Goal: Task Accomplishment & Management: Use online tool/utility

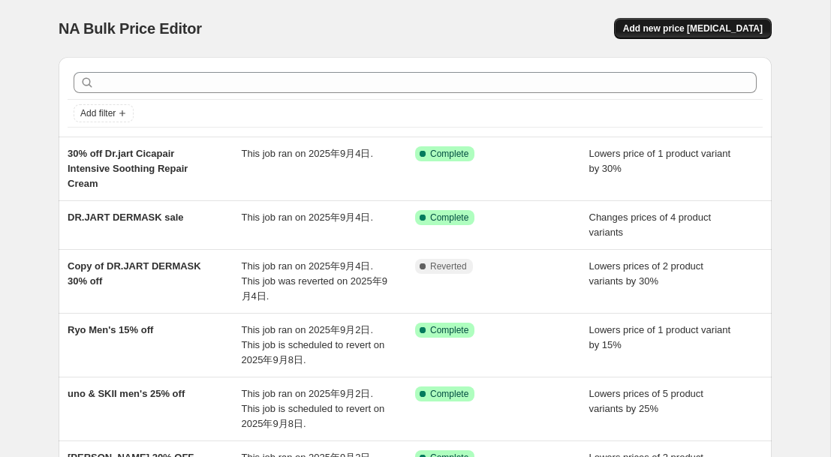
click at [724, 28] on span "Add new price [MEDICAL_DATA]" at bounding box center [693, 29] width 140 height 12
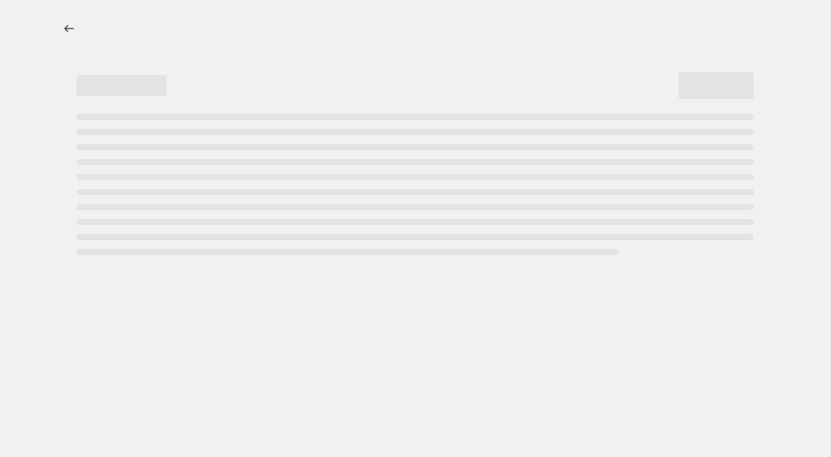
select select "percentage"
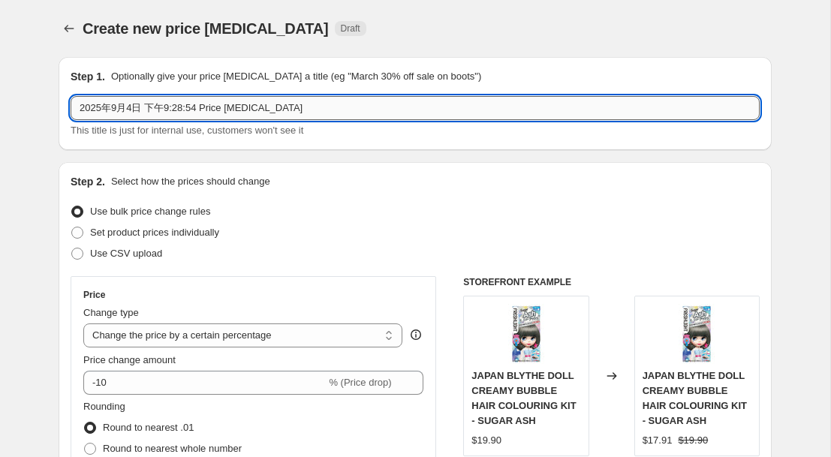
drag, startPoint x: 314, startPoint y: 109, endPoint x: 71, endPoint y: 110, distance: 243.2
click at [71, 110] on input "2025年9月4日 下午9:28:54 Price [MEDICAL_DATA]" at bounding box center [415, 108] width 689 height 24
click at [144, 110] on input "New" at bounding box center [415, 108] width 689 height 24
paste input "Skin1004, ANUA MIXSOON 10%OFF"
click at [123, 105] on input "New Skin1004, ANUA MIXSOON 10%OFF" at bounding box center [415, 108] width 689 height 24
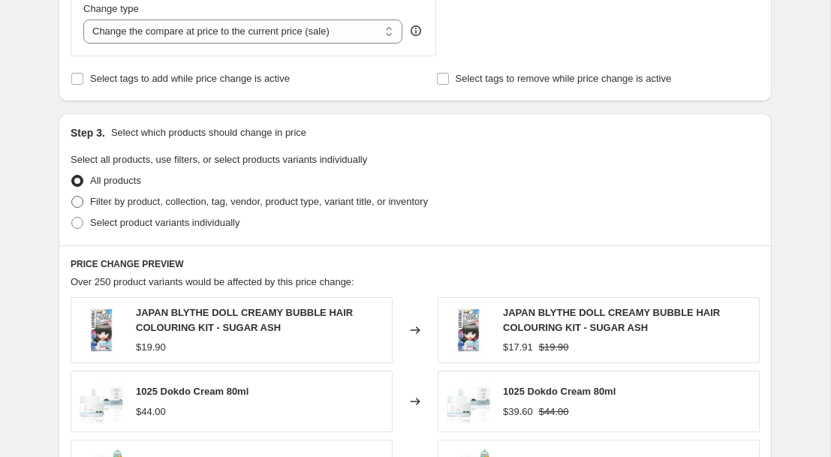
scroll to position [610, 0]
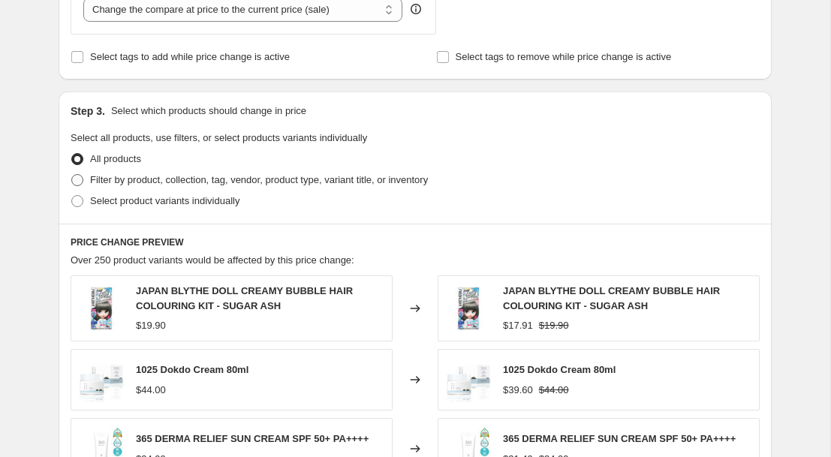
type input "New Skin1004, ANUA MIXSOON 10%OFF"
click at [86, 181] on label "Filter by product, collection, tag, vendor, product type, variant title, or inv…" at bounding box center [249, 180] width 357 height 21
click at [72, 175] on input "Filter by product, collection, tag, vendor, product type, variant title, or inv…" at bounding box center [71, 174] width 1 height 1
radio input "true"
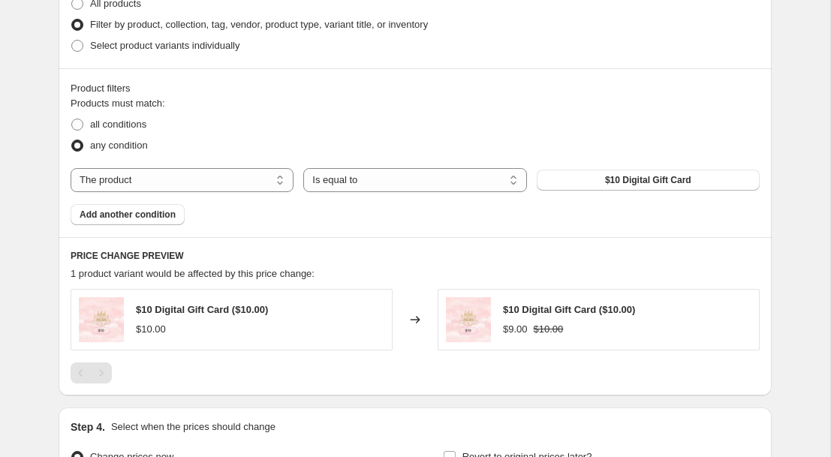
scroll to position [771, 0]
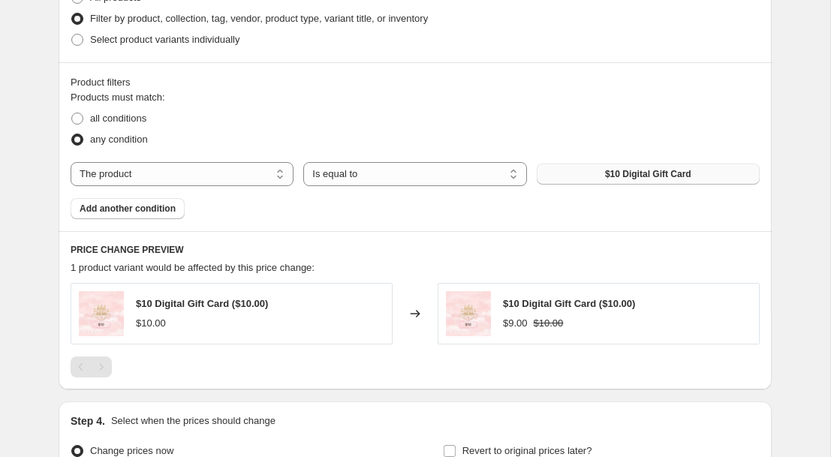
click at [567, 171] on button "$10 Digital Gift Card" at bounding box center [648, 174] width 223 height 21
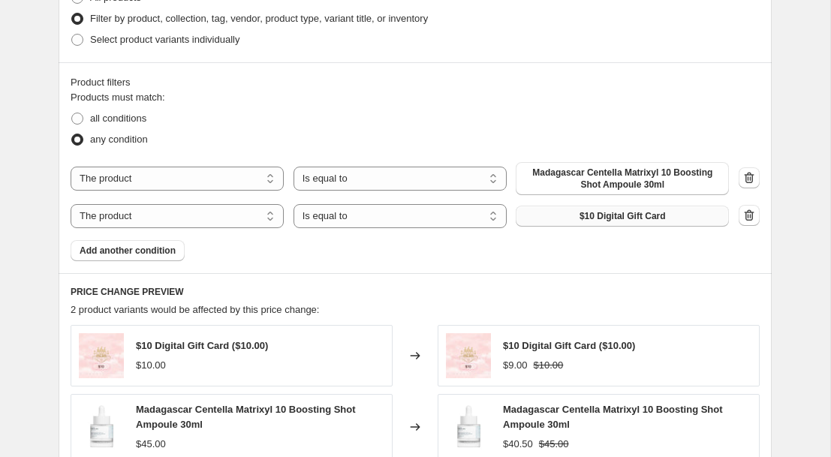
click at [575, 216] on button "$10 Digital Gift Card" at bounding box center [622, 216] width 213 height 21
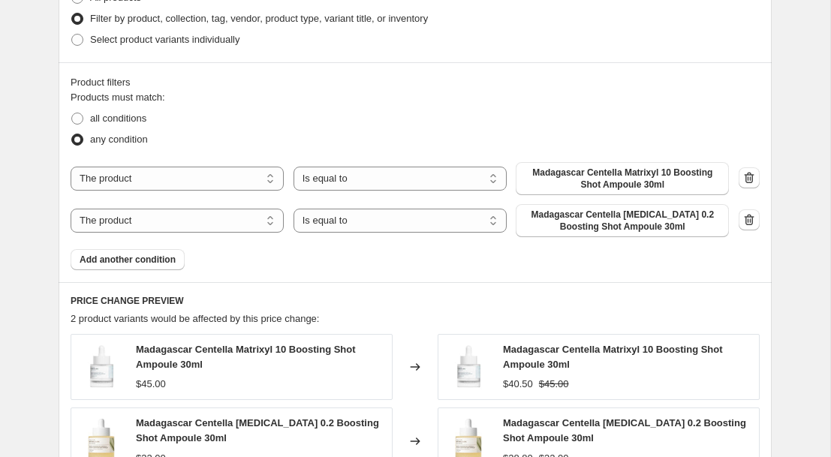
click at [170, 261] on span "Add another condition" at bounding box center [128, 260] width 96 height 12
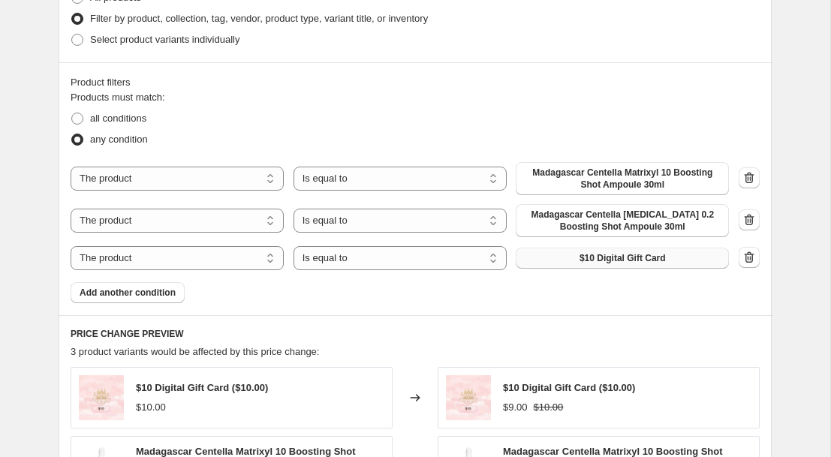
click at [567, 261] on button "$10 Digital Gift Card" at bounding box center [622, 258] width 213 height 21
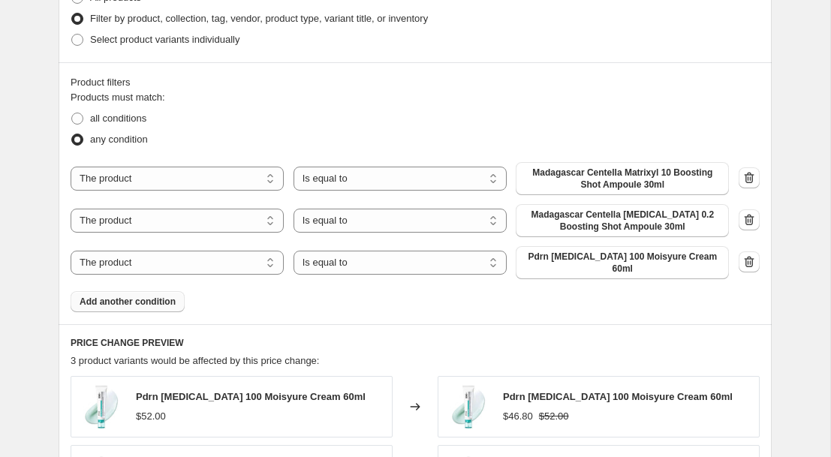
click at [152, 301] on span "Add another condition" at bounding box center [128, 302] width 96 height 12
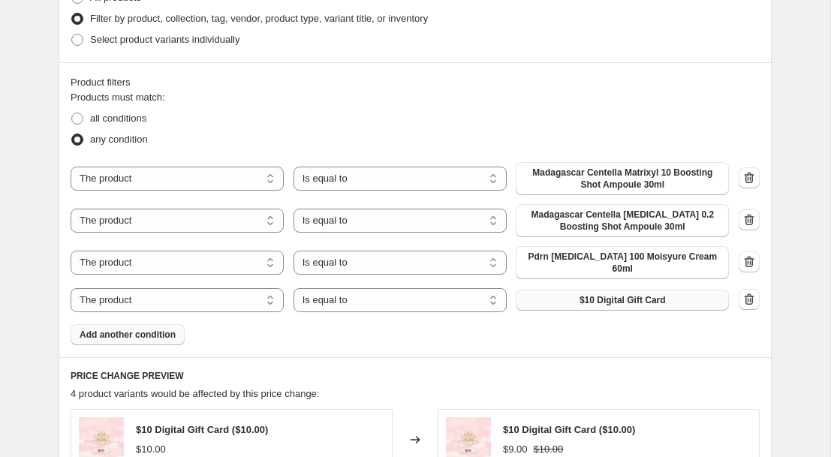
click at [569, 297] on button "$10 Digital Gift Card" at bounding box center [622, 300] width 213 height 21
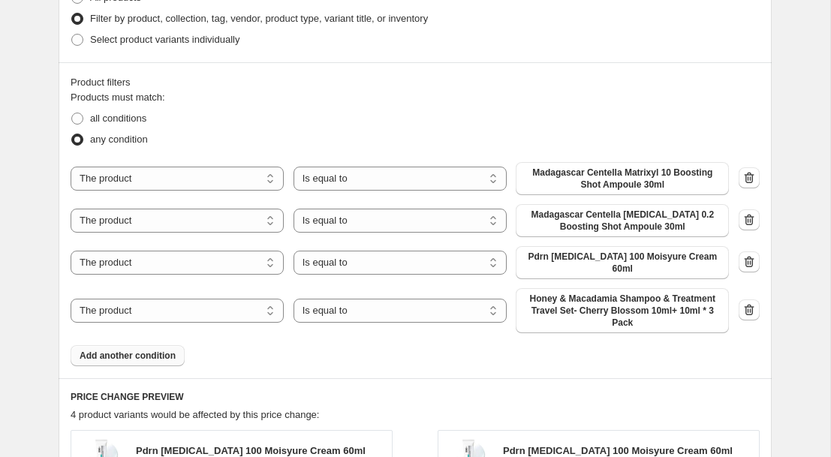
click at [131, 353] on span "Add another condition" at bounding box center [128, 356] width 96 height 12
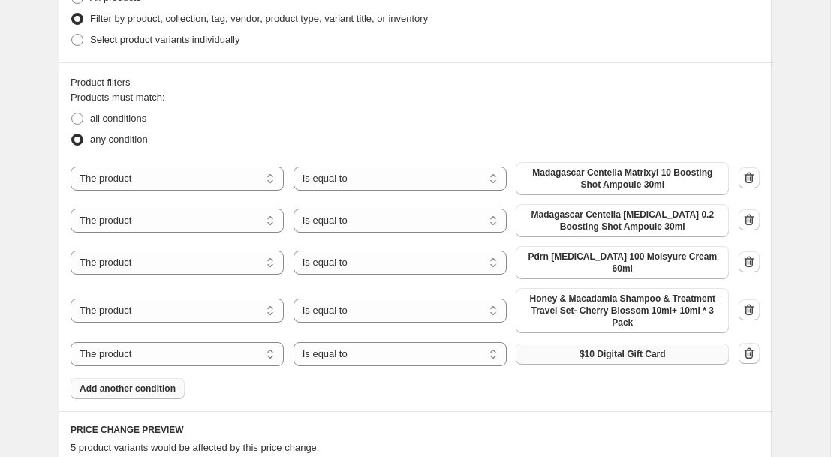
click at [539, 358] on button "$10 Digital Gift Card" at bounding box center [622, 354] width 213 height 21
click at [561, 361] on button "Hanbang Serum Discovery Kit" at bounding box center [622, 354] width 213 height 21
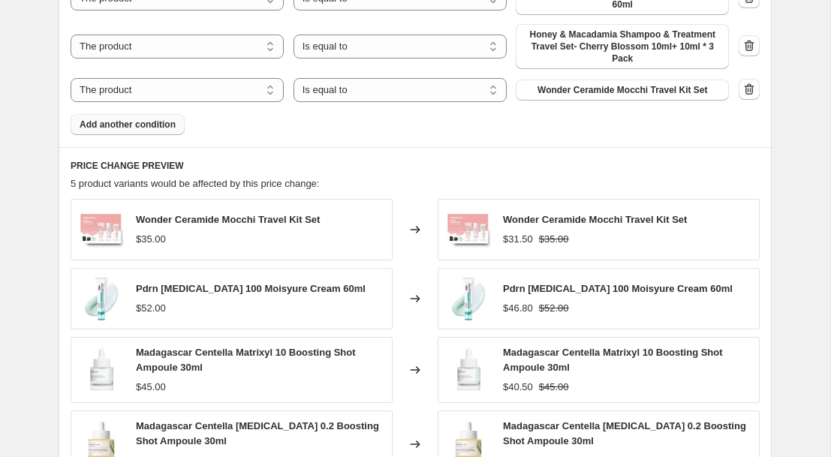
scroll to position [1056, 0]
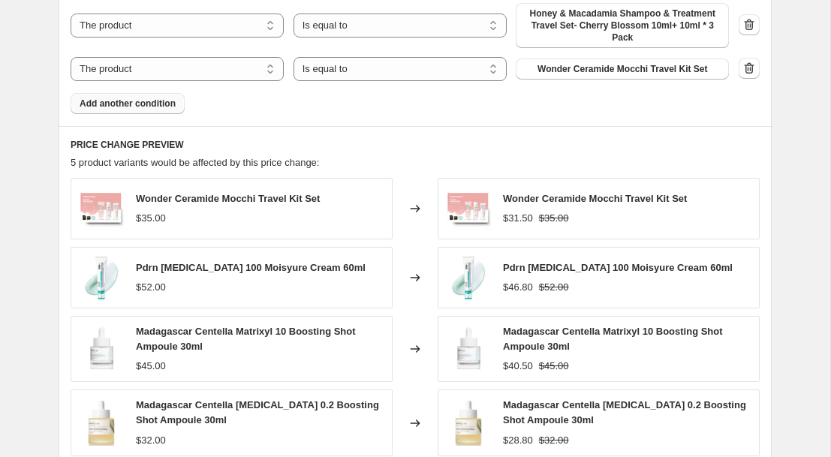
click at [167, 100] on span "Add another condition" at bounding box center [128, 104] width 96 height 12
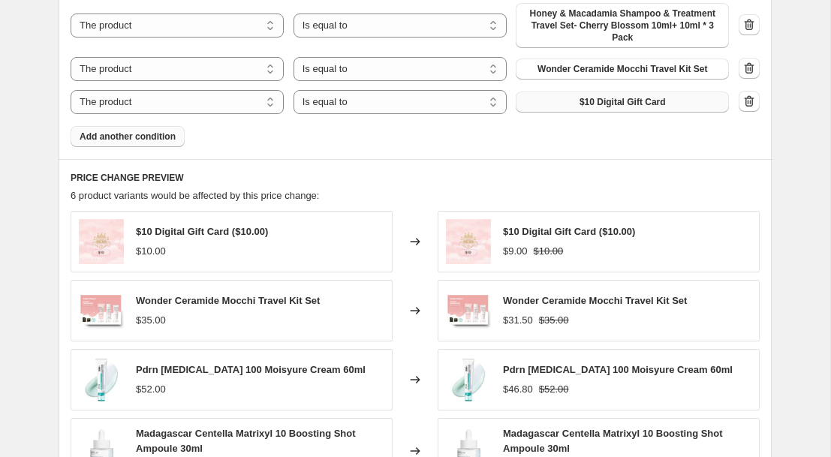
click at [558, 104] on button "$10 Digital Gift Card" at bounding box center [622, 102] width 213 height 21
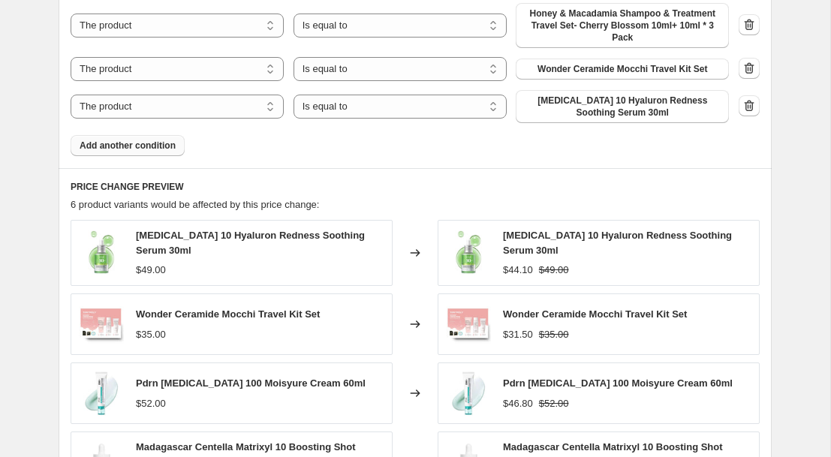
click at [145, 147] on span "Add another condition" at bounding box center [128, 146] width 96 height 12
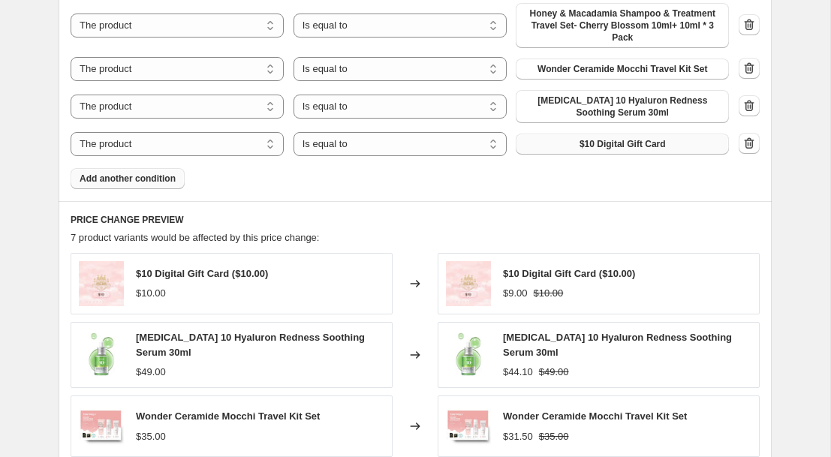
click at [599, 140] on span "$10 Digital Gift Card" at bounding box center [622, 144] width 86 height 12
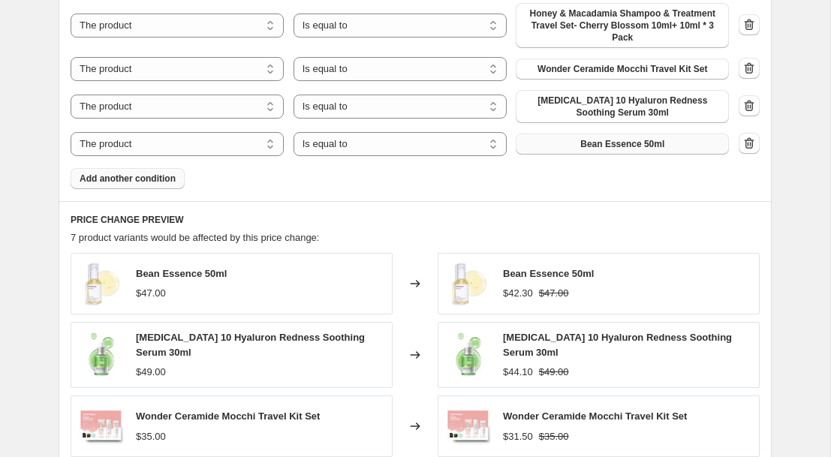
click at [167, 182] on span "Add another condition" at bounding box center [128, 179] width 96 height 12
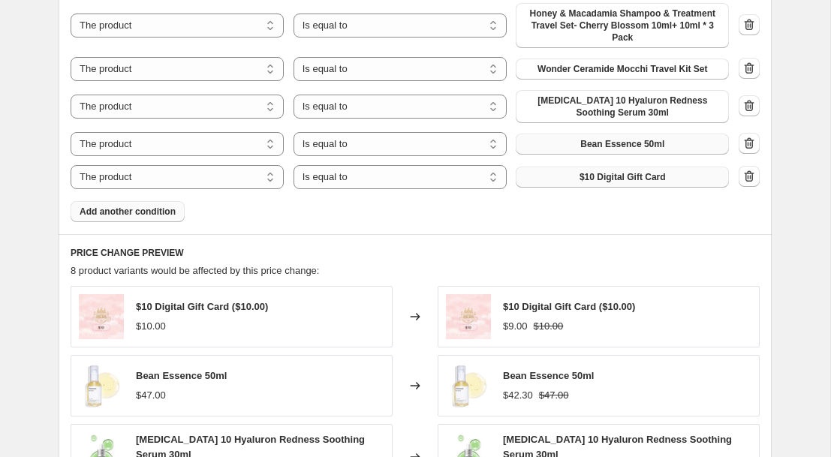
click at [570, 176] on button "$10 Digital Gift Card" at bounding box center [622, 177] width 213 height 21
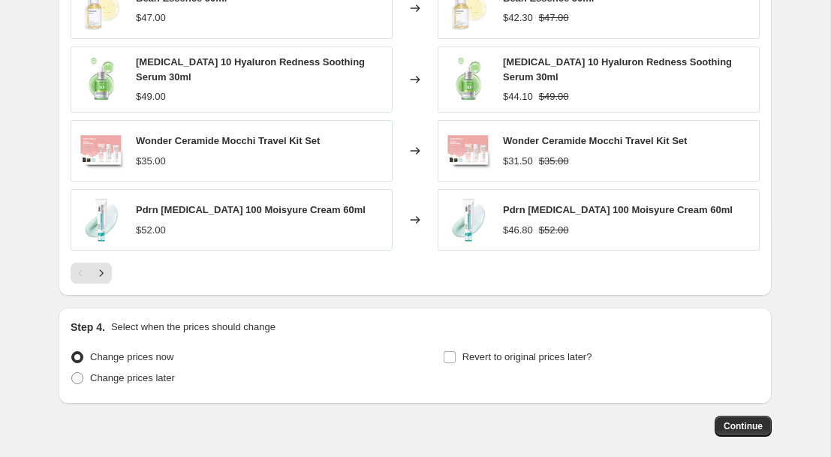
scroll to position [1505, 0]
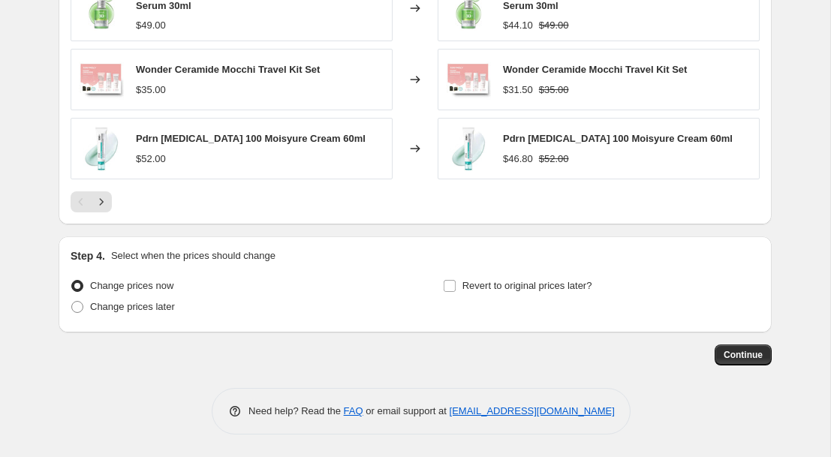
click at [441, 286] on div "Change prices now Change prices later Revert to original prices later?" at bounding box center [415, 297] width 689 height 45
click at [458, 282] on label "Revert to original prices later?" at bounding box center [517, 285] width 149 height 21
click at [456, 282] on input "Revert to original prices later?" at bounding box center [450, 286] width 12 height 12
checkbox input "true"
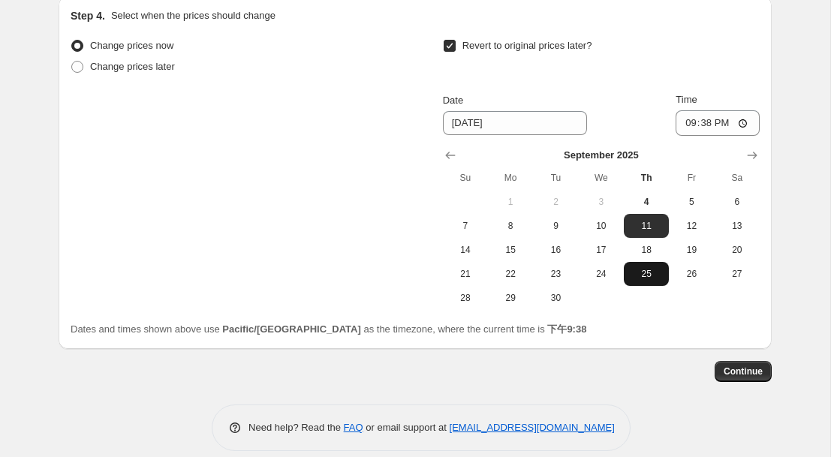
scroll to position [1762, 0]
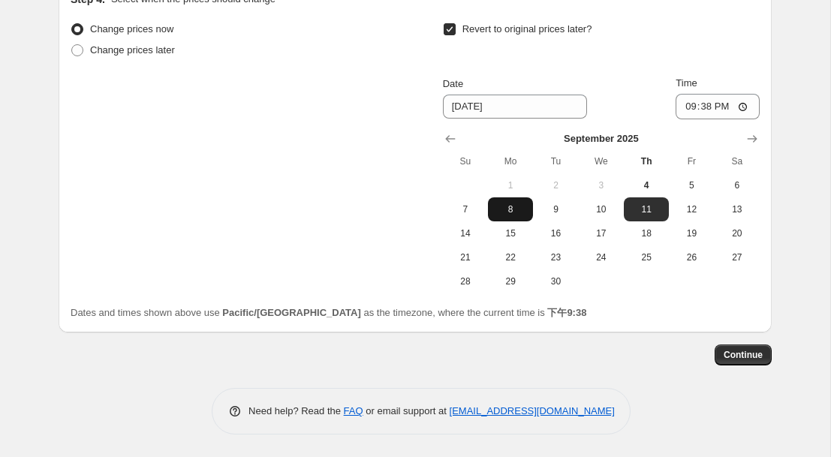
click at [507, 215] on span "8" at bounding box center [510, 209] width 33 height 12
type input "[DATE]"
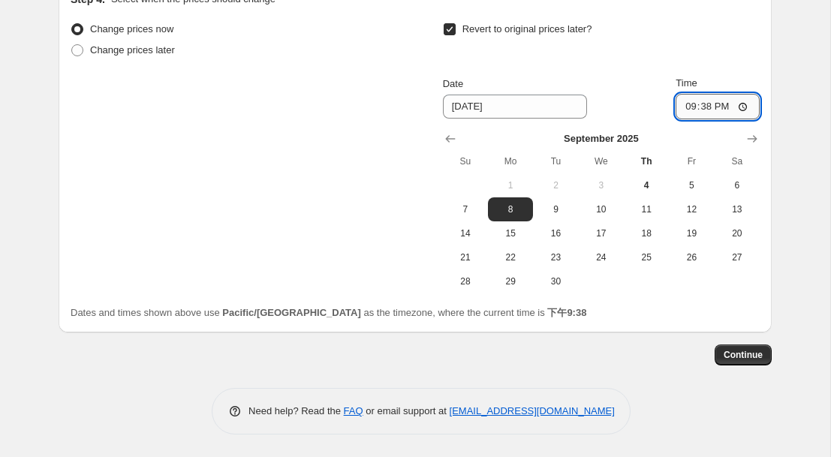
click at [756, 105] on input "21:38" at bounding box center [718, 107] width 84 height 26
click at [746, 107] on input "21:38" at bounding box center [718, 107] width 84 height 26
click at [743, 107] on input "21:38" at bounding box center [718, 108] width 84 height 26
type input "23:59"
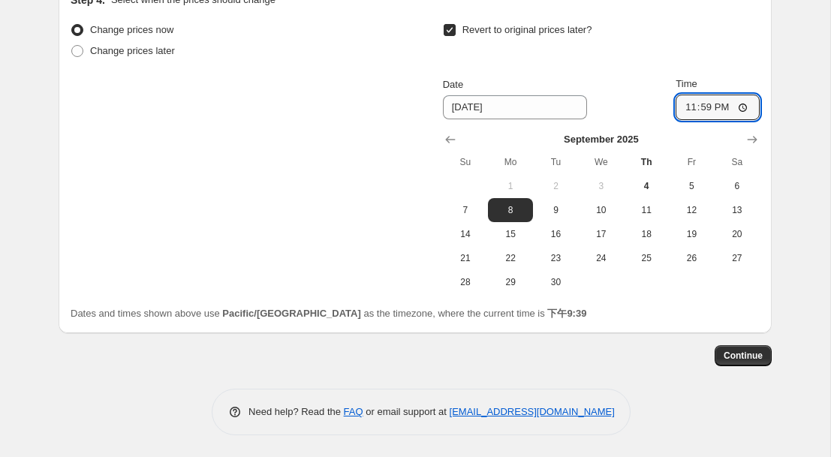
click at [715, 33] on div "Revert to original prices later?" at bounding box center [601, 42] width 317 height 45
click at [744, 359] on span "Continue" at bounding box center [743, 356] width 39 height 12
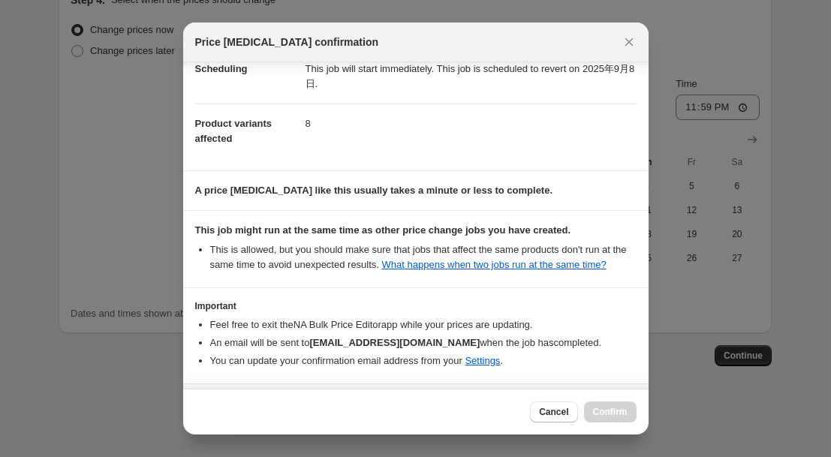
scroll to position [205, 0]
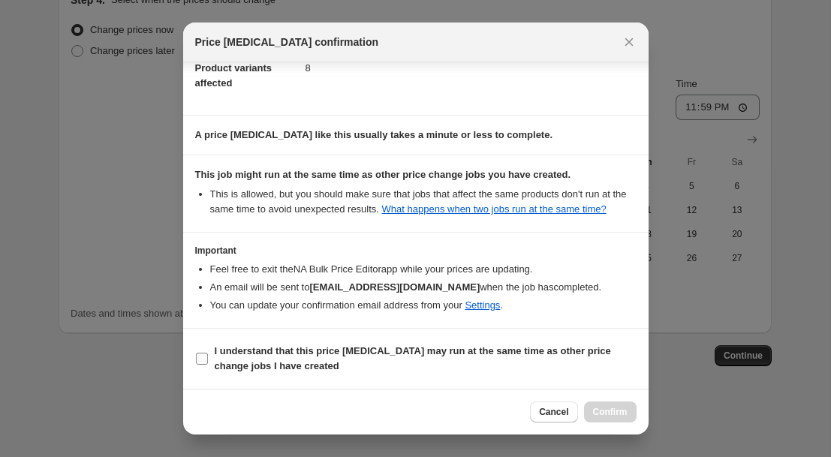
click at [203, 359] on input "I understand that this price [MEDICAL_DATA] may run at the same time as other p…" at bounding box center [202, 359] width 12 height 12
checkbox input "true"
click at [608, 408] on span "Confirm" at bounding box center [610, 412] width 35 height 12
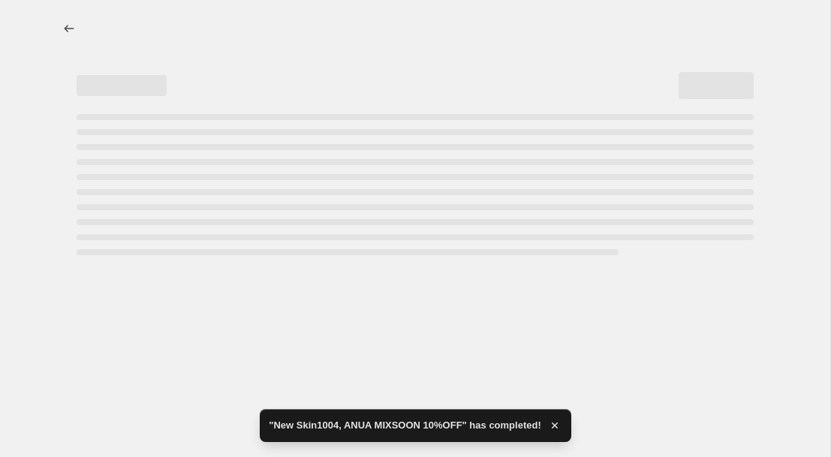
select select "percentage"
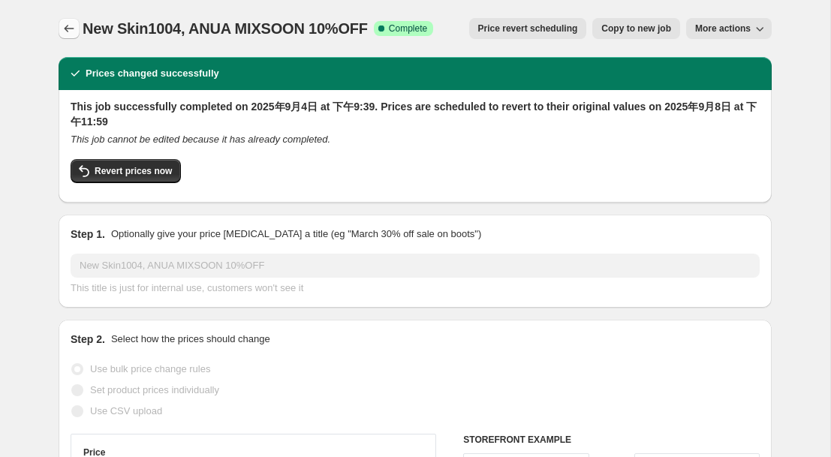
click at [74, 23] on icon "Price change jobs" at bounding box center [69, 28] width 15 height 15
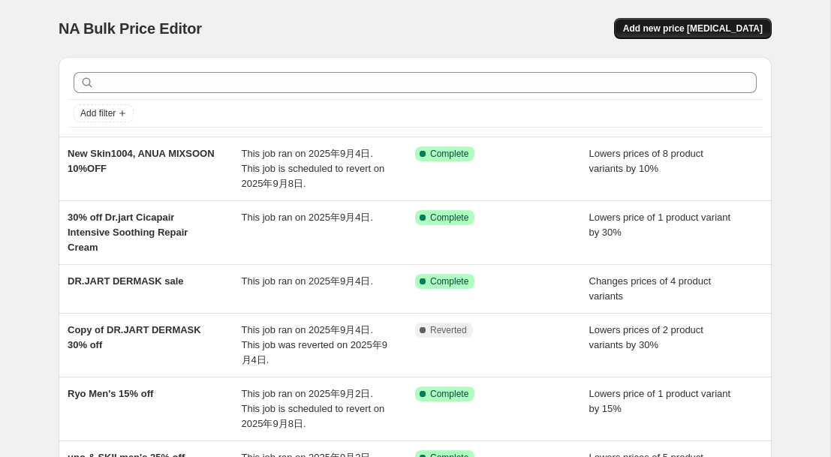
click at [687, 21] on button "Add new price [MEDICAL_DATA]" at bounding box center [693, 28] width 158 height 21
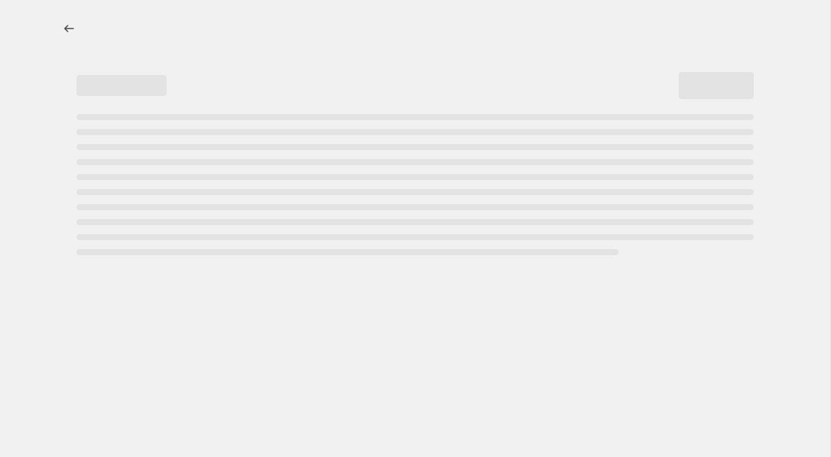
select select "percentage"
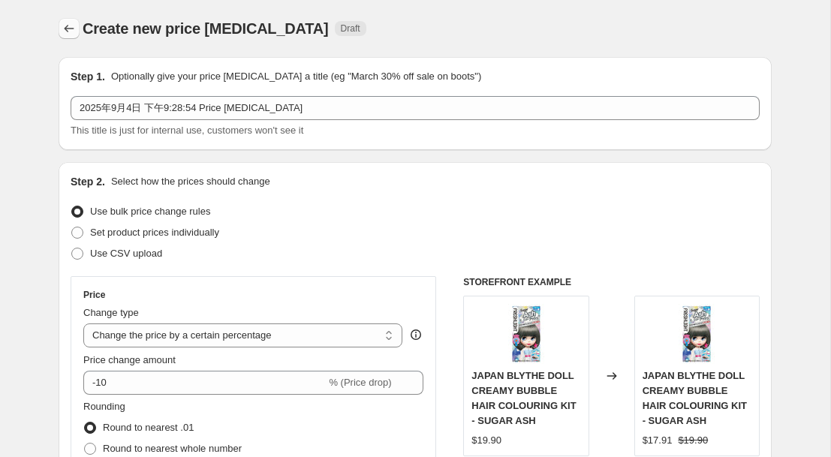
click at [73, 29] on icon "Price change jobs" at bounding box center [69, 28] width 15 height 15
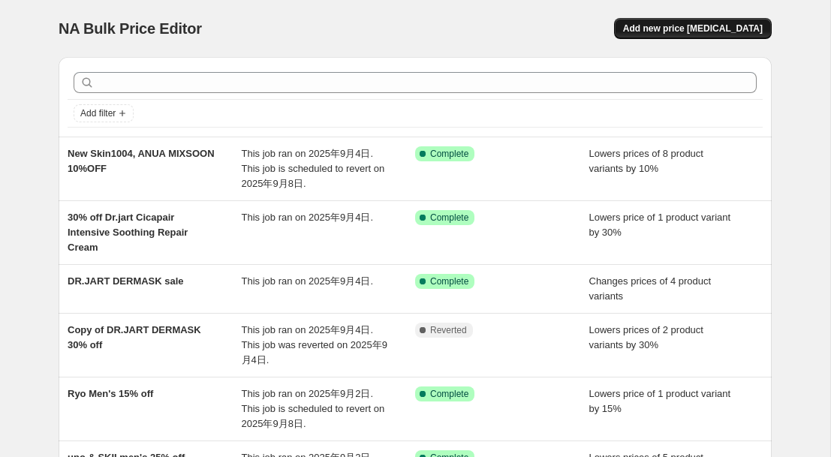
click at [664, 29] on span "Add new price [MEDICAL_DATA]" at bounding box center [693, 29] width 140 height 12
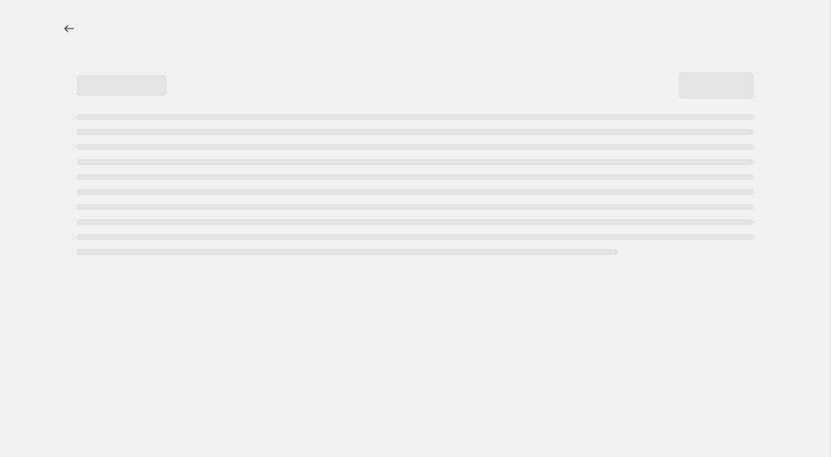
select select "percentage"
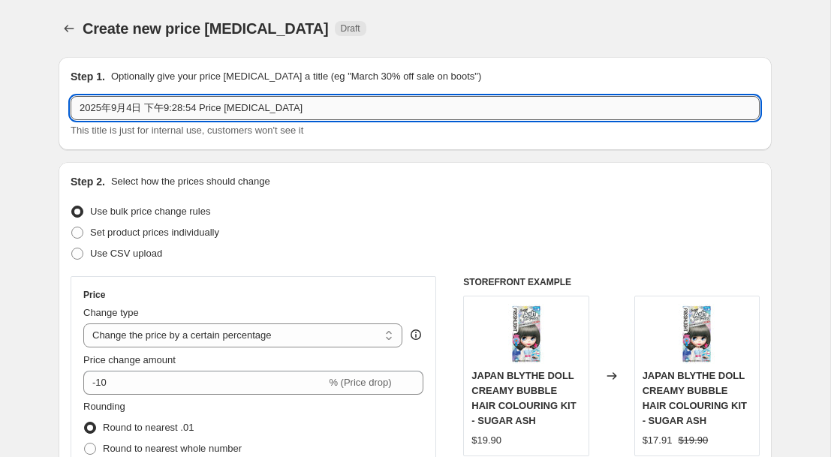
drag, startPoint x: 300, startPoint y: 114, endPoint x: 73, endPoint y: 104, distance: 226.9
click at [73, 104] on input "2025年9月4日 下午9:28:54 Price [MEDICAL_DATA]" at bounding box center [415, 108] width 689 height 24
click at [130, 107] on input "New" at bounding box center [415, 108] width 689 height 24
paste input "Skin1004, ANUA MIXSOON 10%OFF"
click at [122, 107] on input "New Skin1004, ANUA MIXSOON 10%OFF" at bounding box center [415, 108] width 689 height 24
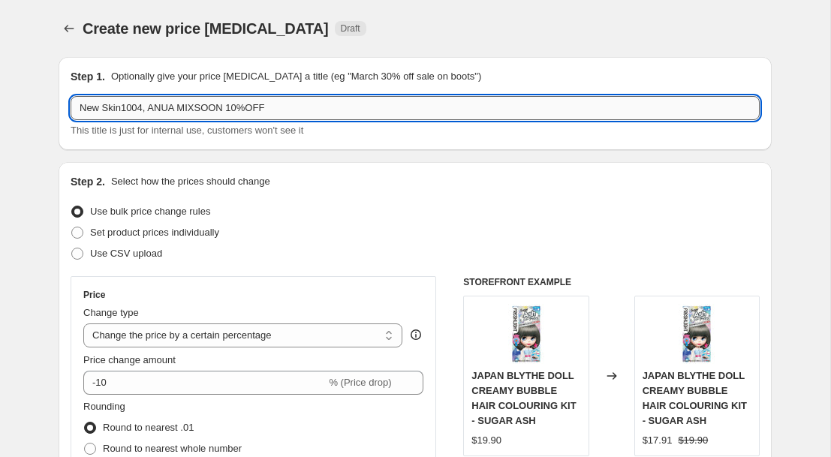
click at [306, 111] on input "New Skin1004, ANUA MIXSOON 10%OFF" at bounding box center [415, 108] width 689 height 24
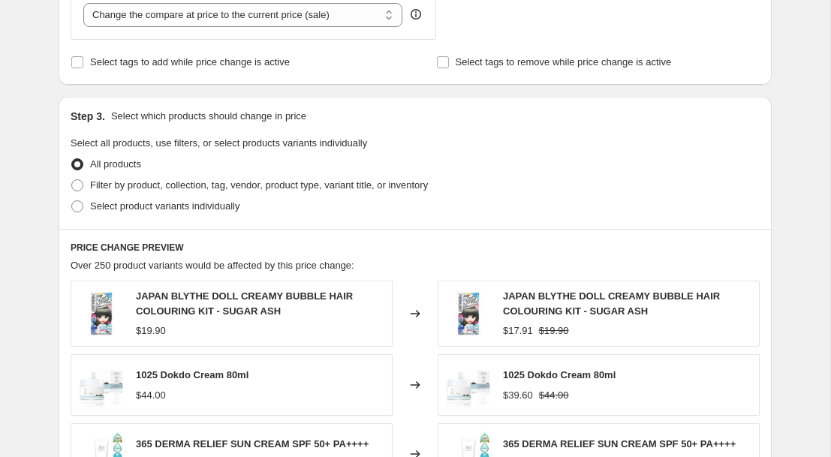
scroll to position [488, 0]
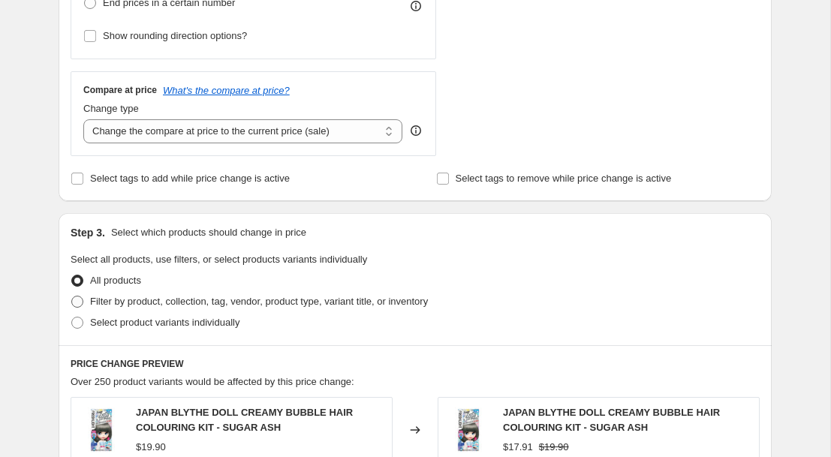
type input "New Skin1004, ANUA MIXSOON 10%OFF"
click at [73, 299] on span at bounding box center [77, 302] width 12 height 12
click at [72, 297] on input "Filter by product, collection, tag, vendor, product type, variant title, or inv…" at bounding box center [71, 296] width 1 height 1
radio input "true"
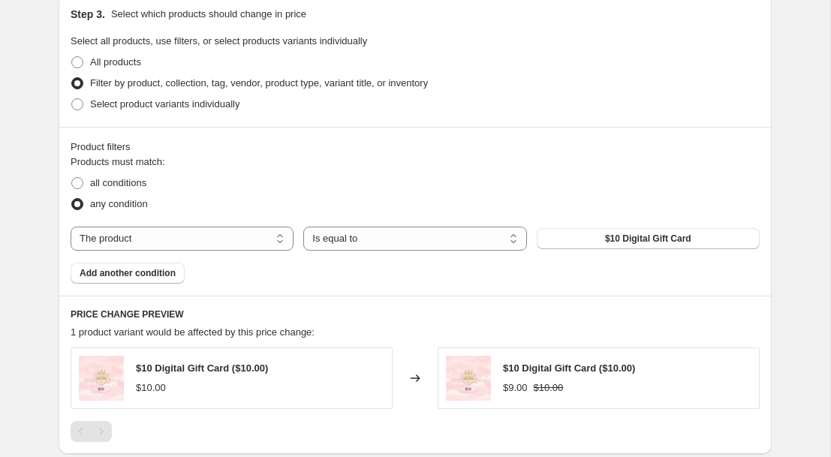
scroll to position [718, 0]
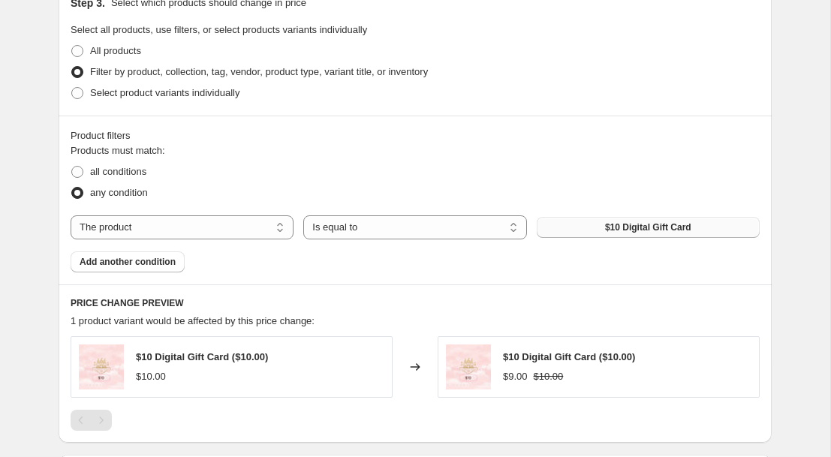
click at [595, 226] on button "$10 Digital Gift Card" at bounding box center [648, 227] width 223 height 21
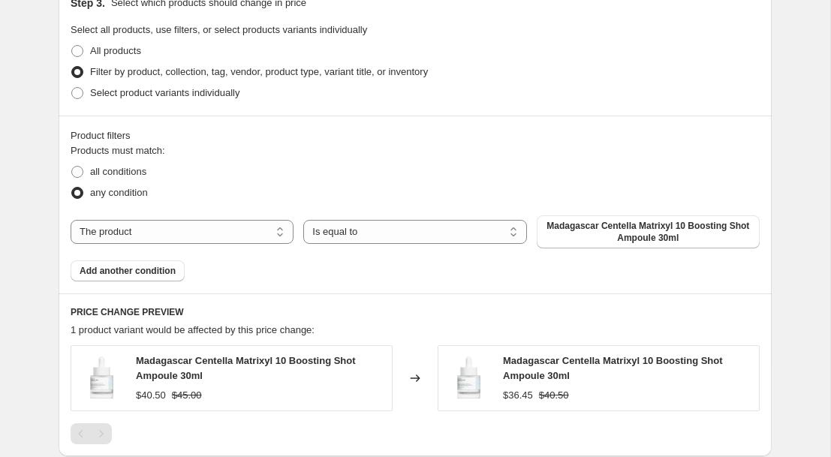
drag, startPoint x: 166, startPoint y: 269, endPoint x: 200, endPoint y: 255, distance: 37.4
click at [166, 269] on span "Add another condition" at bounding box center [128, 271] width 96 height 12
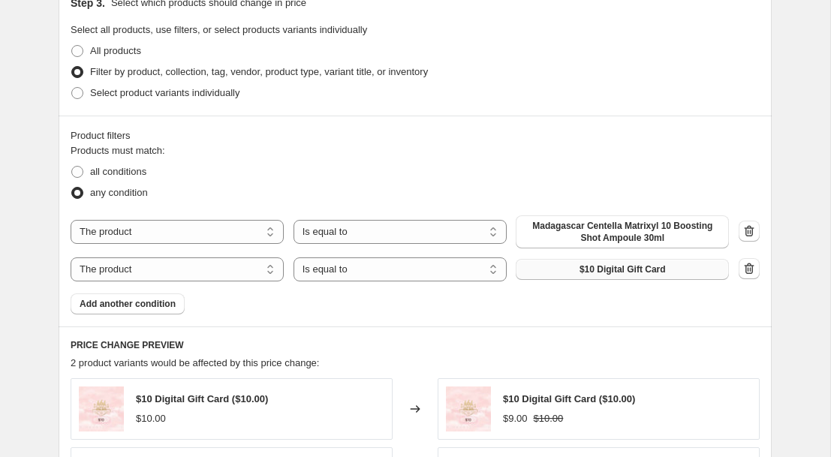
click at [552, 273] on button "$10 Digital Gift Card" at bounding box center [622, 269] width 213 height 21
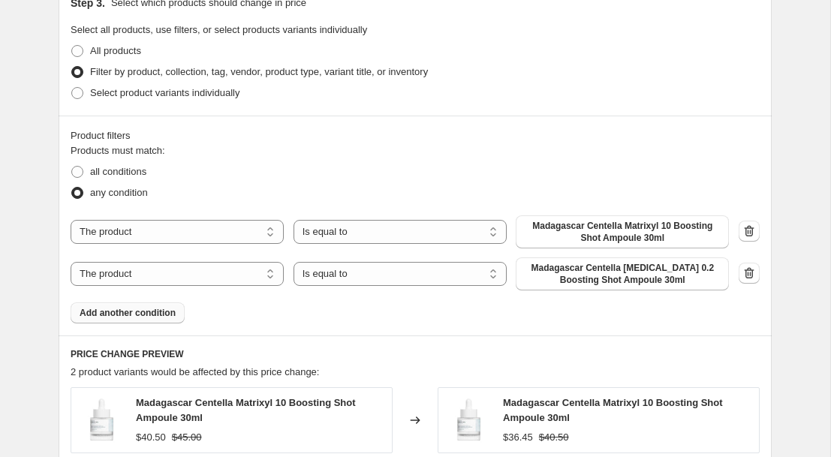
click at [132, 313] on span "Add another condition" at bounding box center [128, 313] width 96 height 12
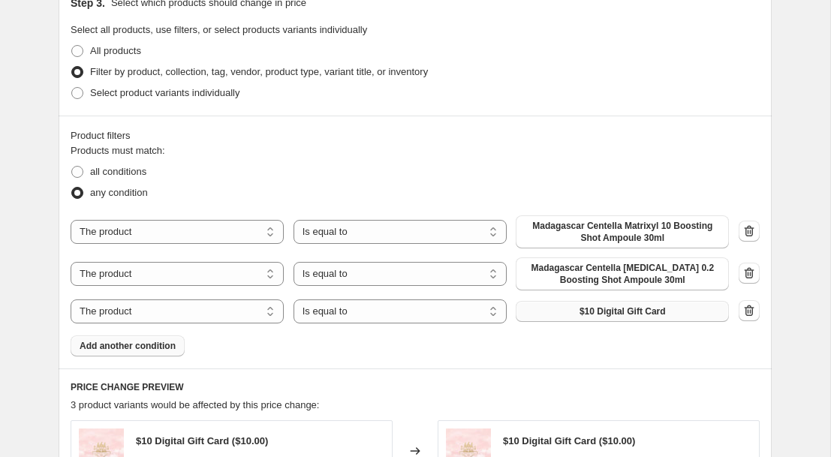
click at [660, 311] on span "$10 Digital Gift Card" at bounding box center [622, 312] width 86 height 12
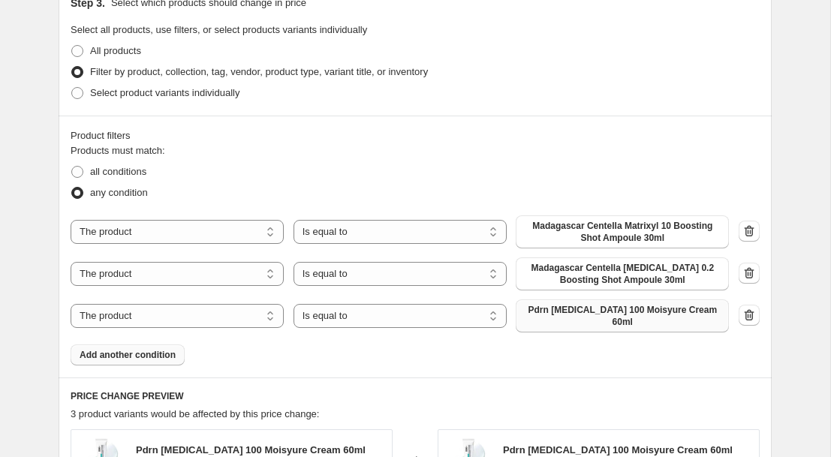
click at [165, 351] on span "Add another condition" at bounding box center [128, 355] width 96 height 12
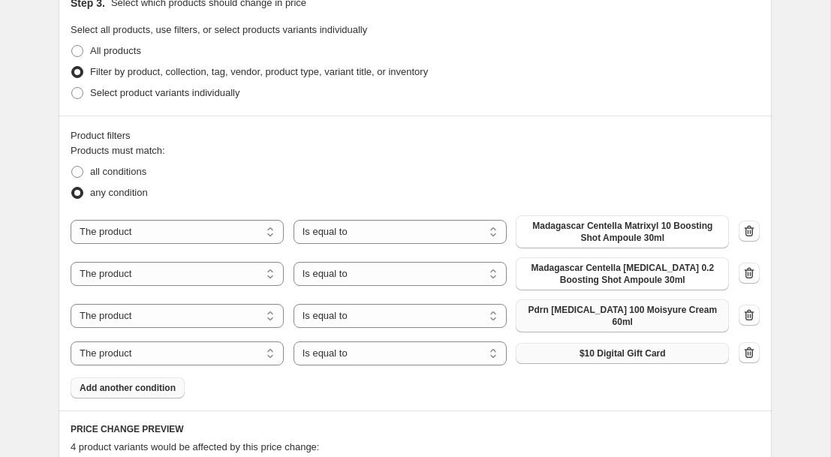
click at [527, 352] on button "$10 Digital Gift Card" at bounding box center [622, 353] width 213 height 21
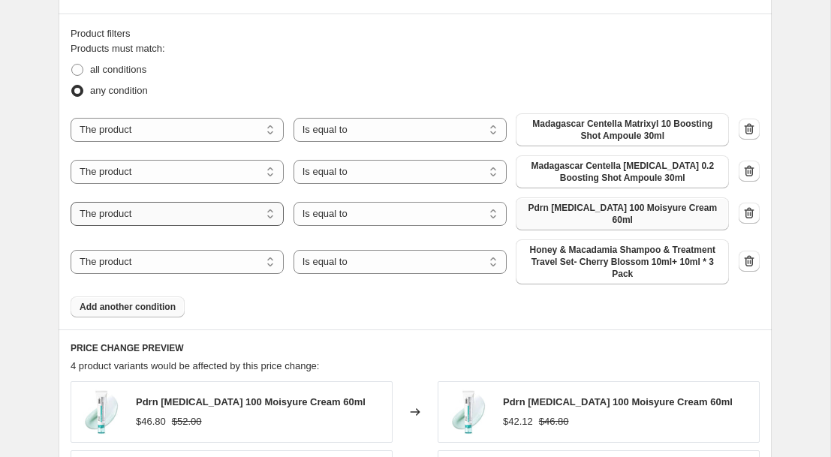
scroll to position [820, 0]
click at [171, 306] on span "Add another condition" at bounding box center [128, 306] width 96 height 12
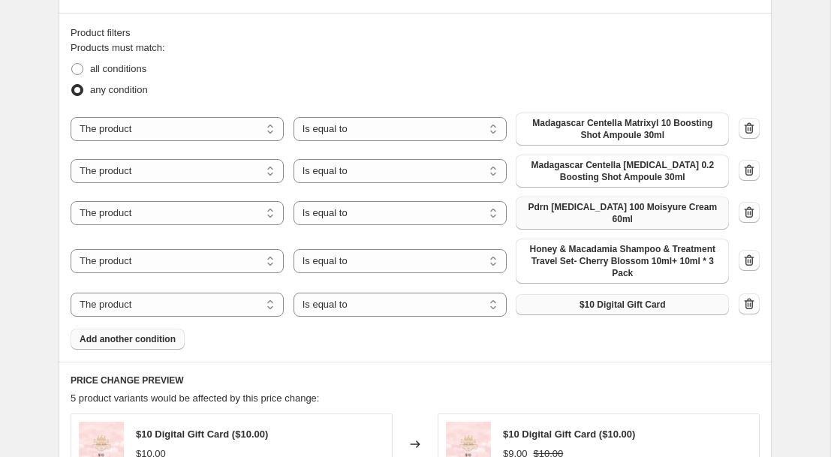
click at [582, 299] on span "$10 Digital Gift Card" at bounding box center [622, 305] width 86 height 12
click at [158, 344] on span "Add another condition" at bounding box center [128, 339] width 96 height 12
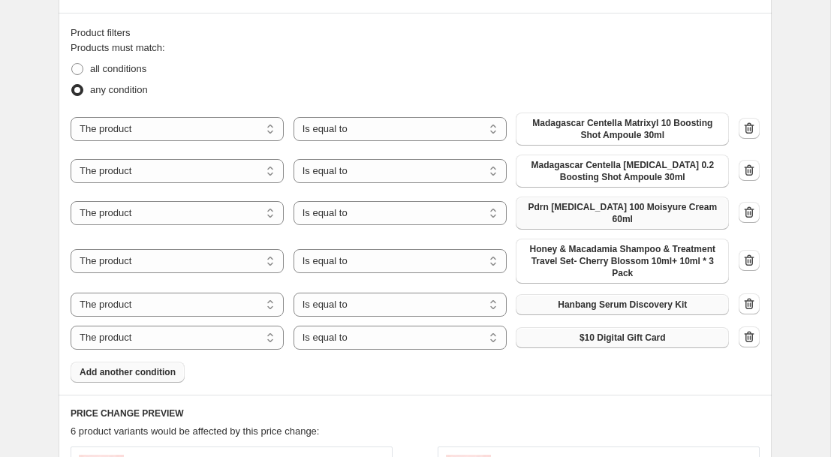
click at [570, 342] on button "$10 Digital Gift Card" at bounding box center [622, 337] width 213 height 21
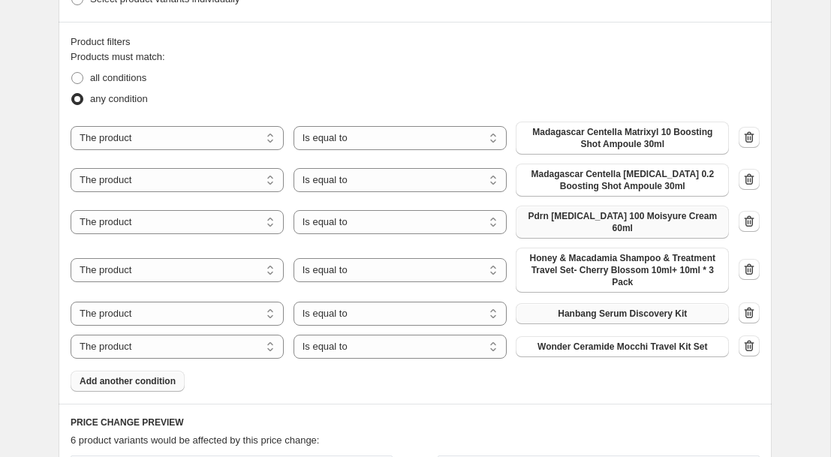
scroll to position [811, 0]
click at [149, 365] on div "Products must match: all conditions any condition The product The product's col…" at bounding box center [415, 221] width 689 height 342
click at [155, 381] on span "Add another condition" at bounding box center [128, 382] width 96 height 12
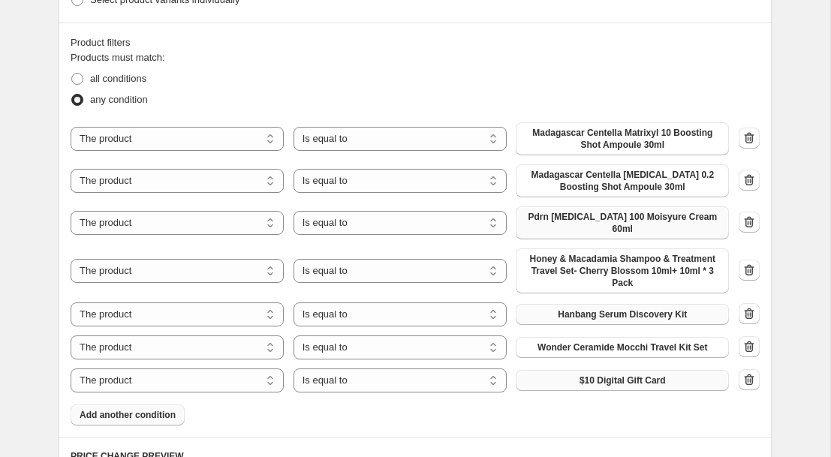
click at [602, 386] on span "$10 Digital Gift Card" at bounding box center [622, 381] width 86 height 12
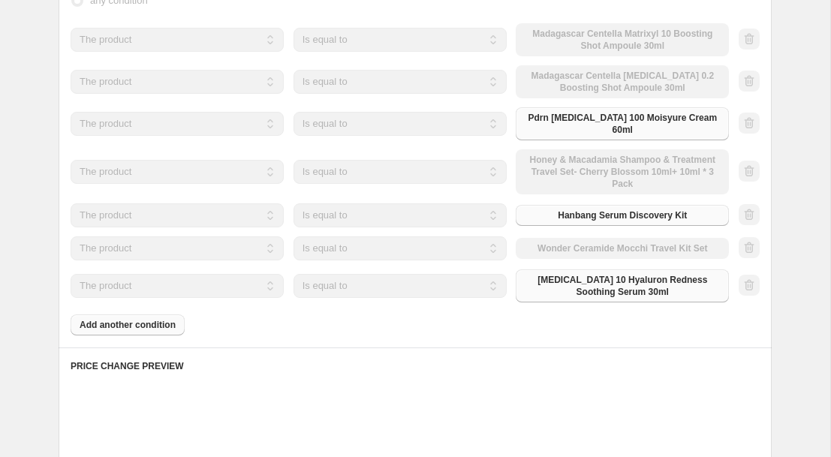
scroll to position [921, 0]
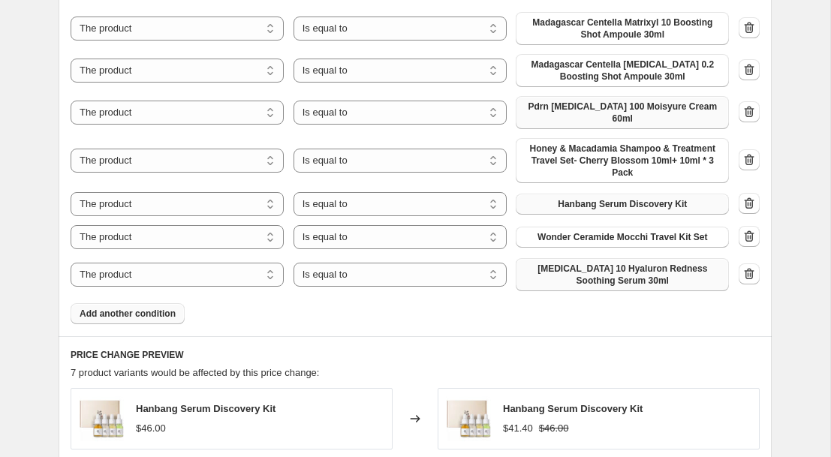
click at [155, 312] on span "Add another condition" at bounding box center [128, 314] width 96 height 12
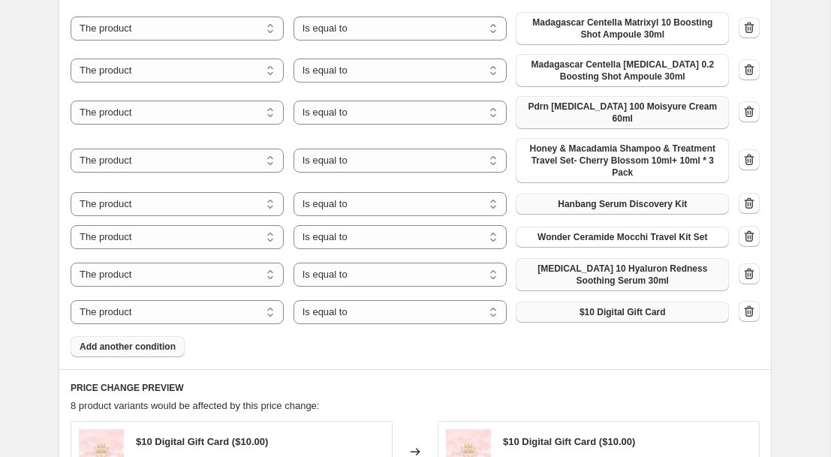
click at [571, 317] on button "$10 Digital Gift Card" at bounding box center [622, 312] width 213 height 21
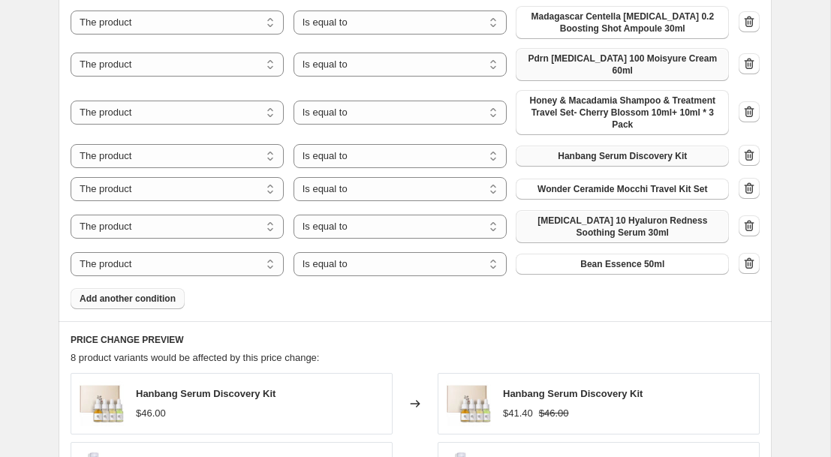
scroll to position [992, 0]
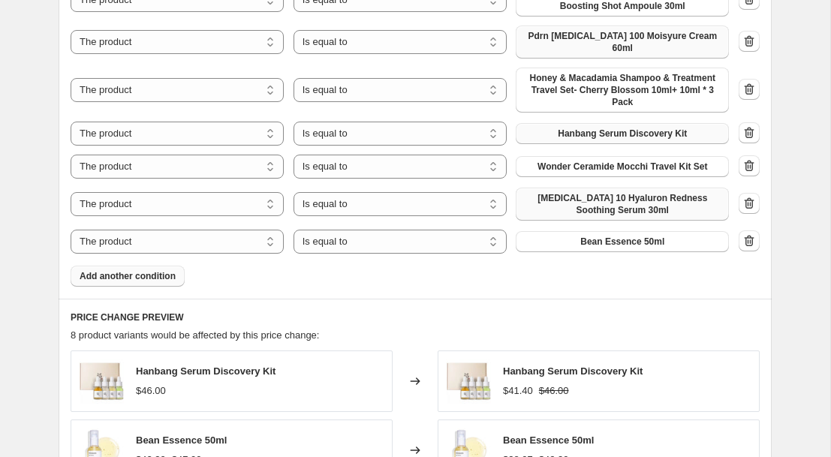
click at [160, 277] on span "Add another condition" at bounding box center [128, 276] width 96 height 12
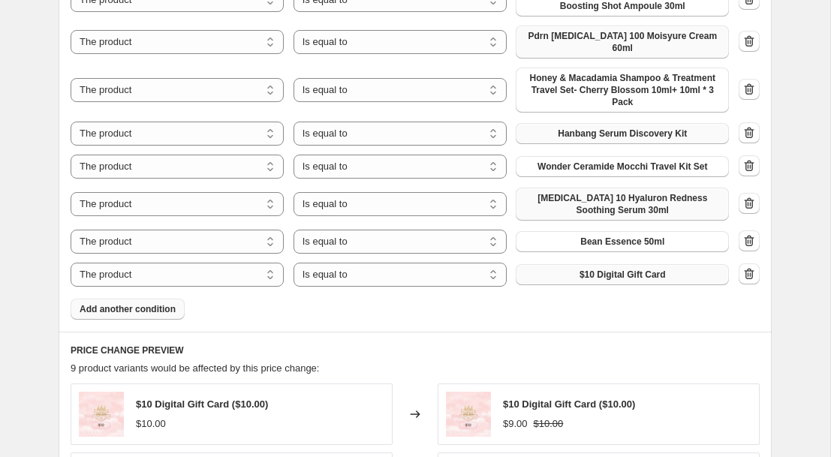
click at [588, 272] on span "$10 Digital Gift Card" at bounding box center [622, 275] width 86 height 12
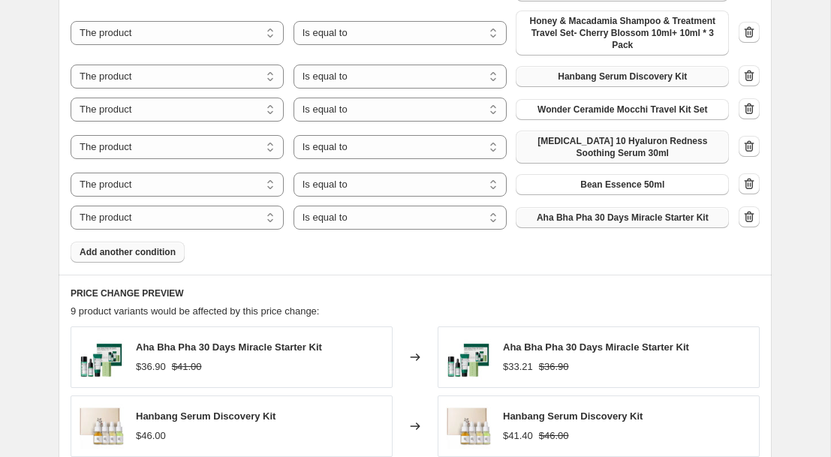
scroll to position [1046, 0]
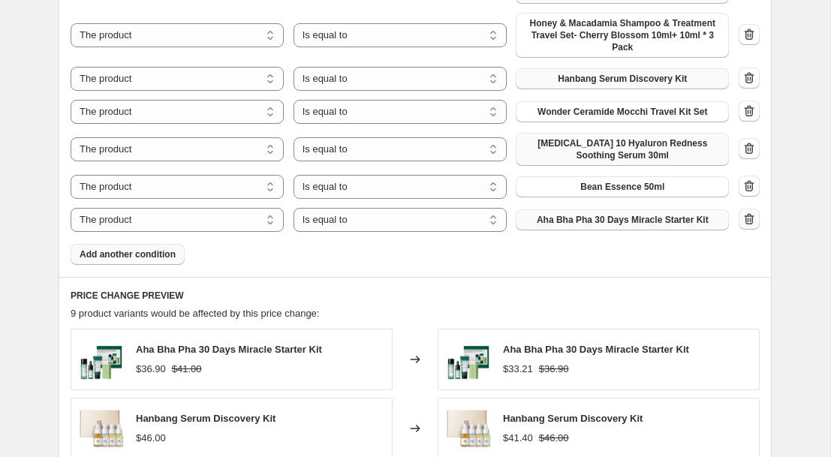
drag, startPoint x: 751, startPoint y: 216, endPoint x: 706, endPoint y: 216, distance: 44.3
click at [748, 216] on icon "button" at bounding box center [749, 219] width 15 height 15
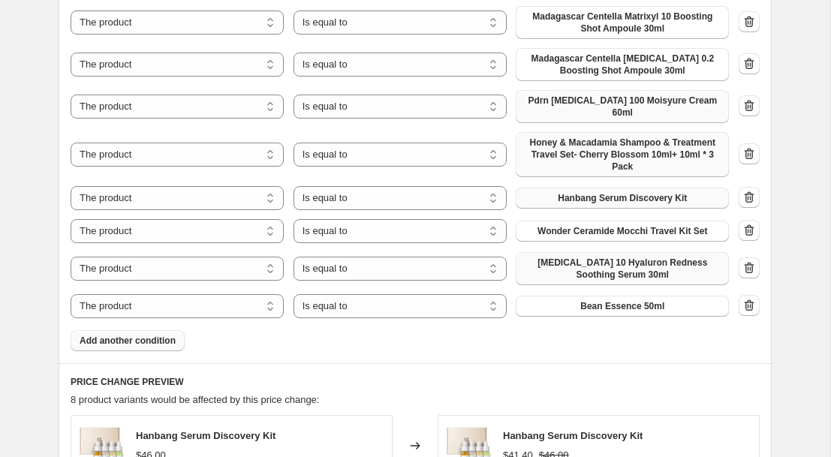
scroll to position [928, 0]
click at [754, 223] on icon "button" at bounding box center [749, 229] width 15 height 15
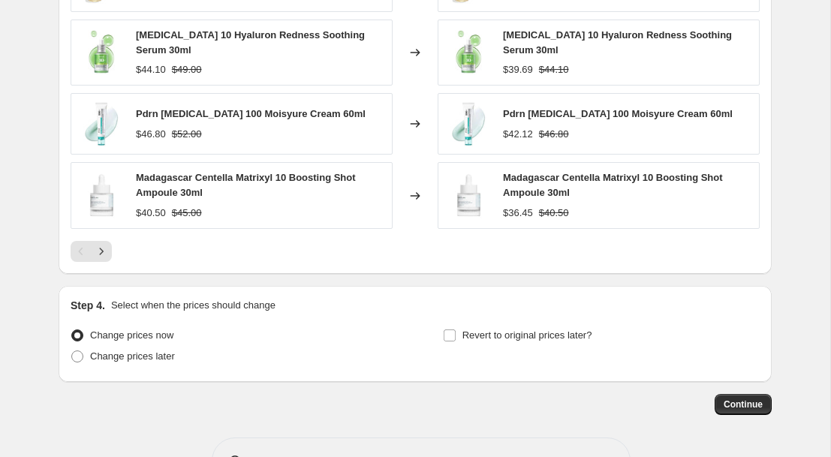
scroll to position [1431, 0]
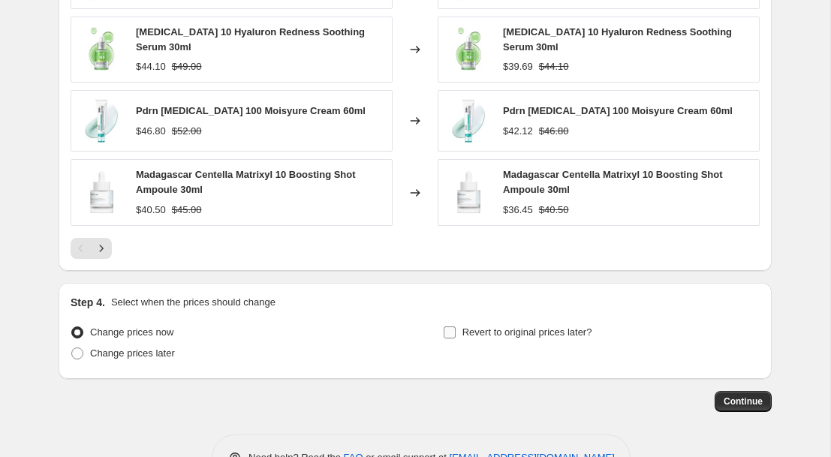
click at [449, 333] on input "Revert to original prices later?" at bounding box center [450, 333] width 12 height 12
checkbox input "true"
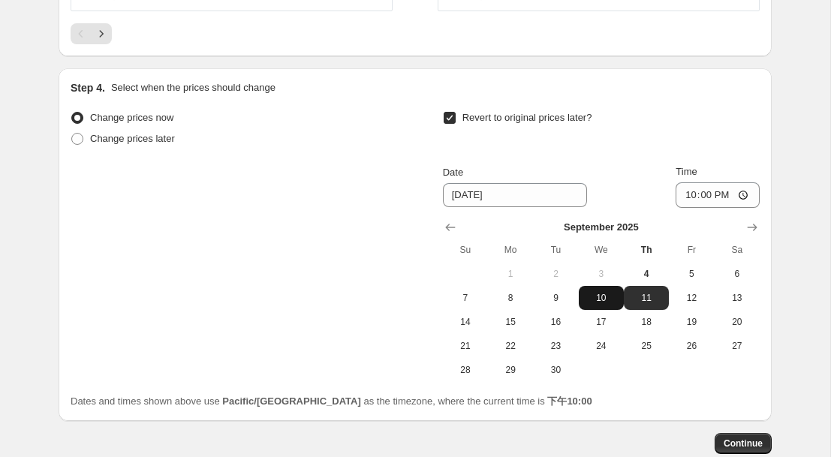
scroll to position [1648, 0]
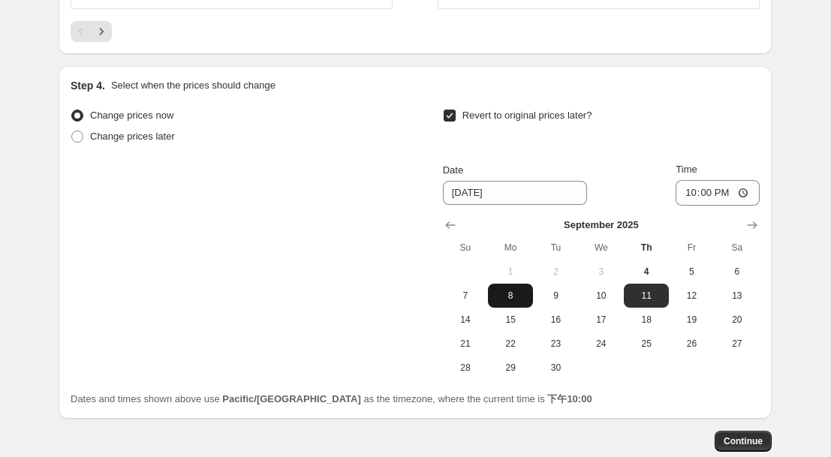
click at [512, 296] on span "8" at bounding box center [510, 296] width 33 height 12
type input "[DATE]"
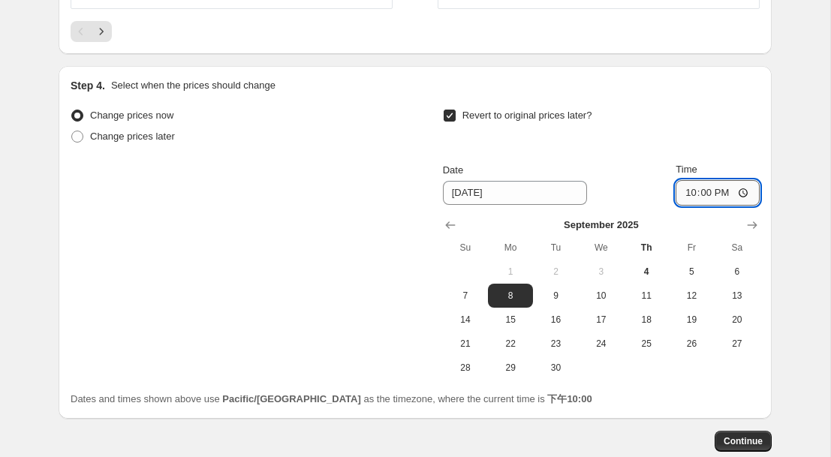
click at [724, 197] on input "22:00" at bounding box center [718, 193] width 84 height 26
click at [745, 189] on input "22:00" at bounding box center [718, 193] width 84 height 26
type input "23:59"
click at [721, 130] on div "Revert to original prices later?" at bounding box center [601, 126] width 317 height 45
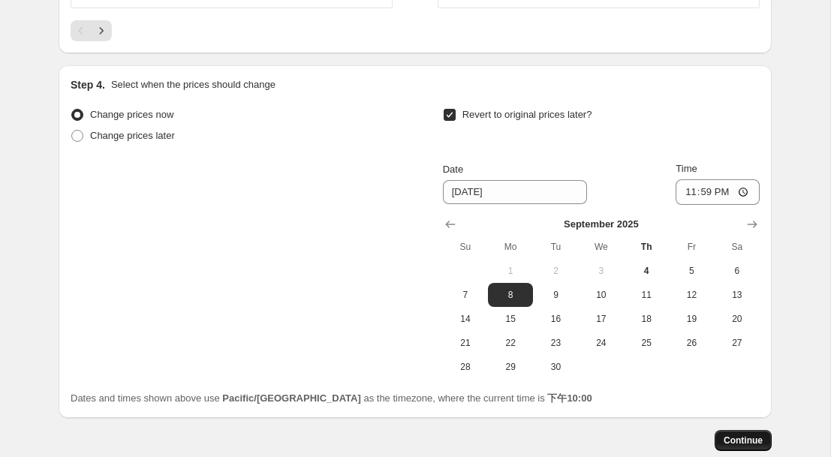
click at [741, 438] on span "Continue" at bounding box center [743, 441] width 39 height 12
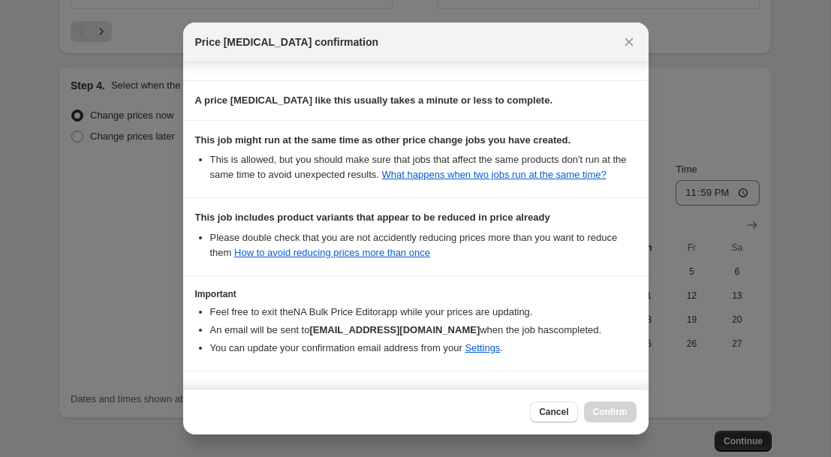
scroll to position [297, 0]
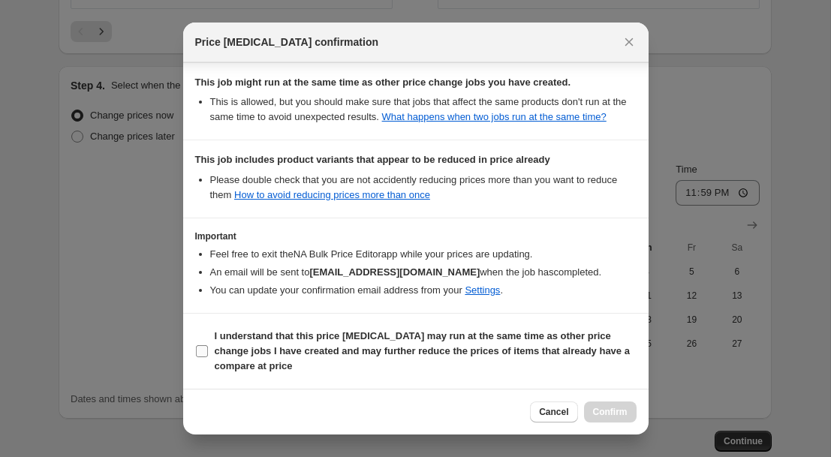
click at [198, 354] on input "I understand that this price [MEDICAL_DATA] may run at the same time as other p…" at bounding box center [202, 351] width 12 height 12
checkbox input "true"
click at [607, 410] on span "Confirm" at bounding box center [610, 412] width 35 height 12
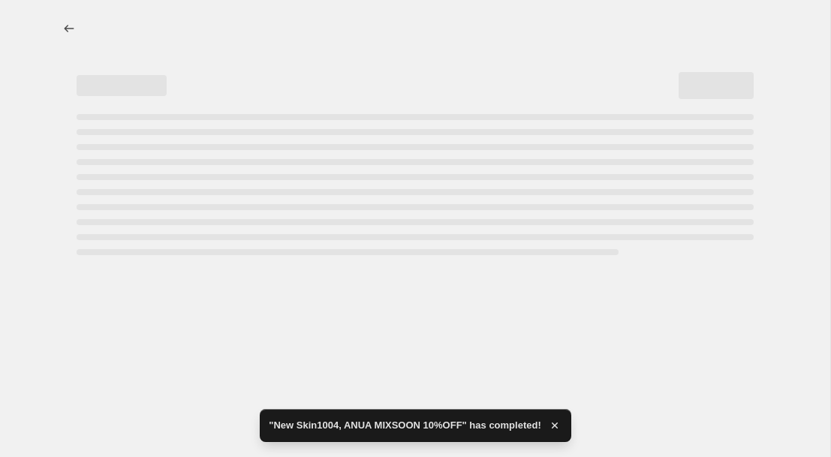
select select "percentage"
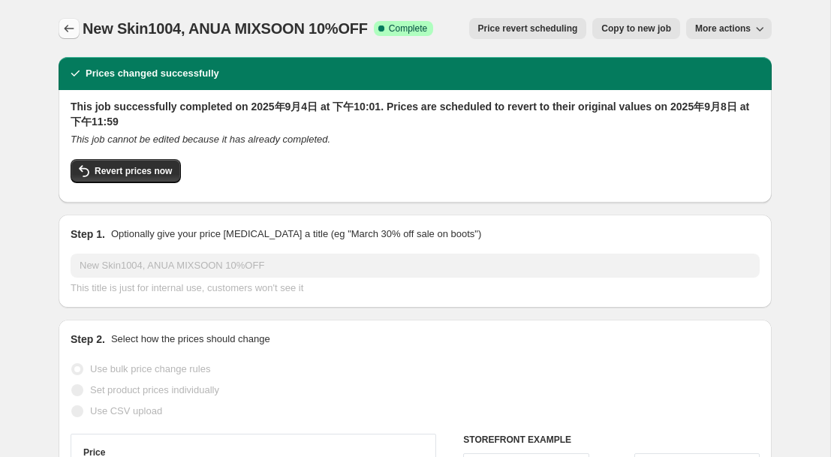
click at [74, 26] on icon "Price change jobs" at bounding box center [69, 28] width 15 height 15
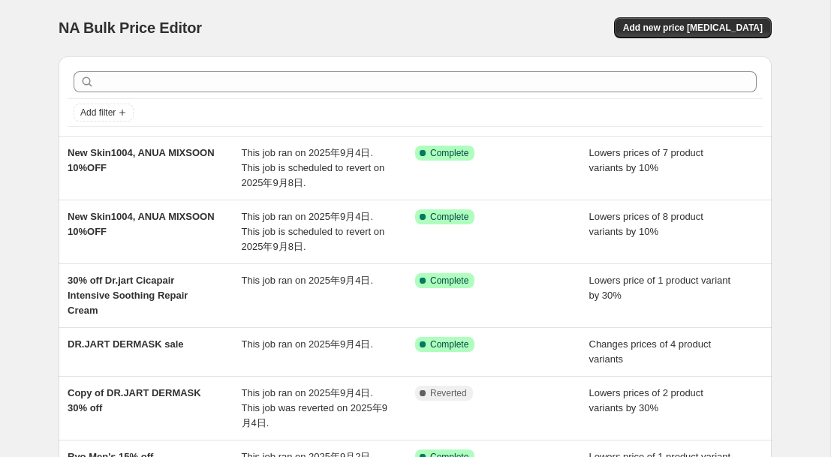
scroll to position [4, 0]
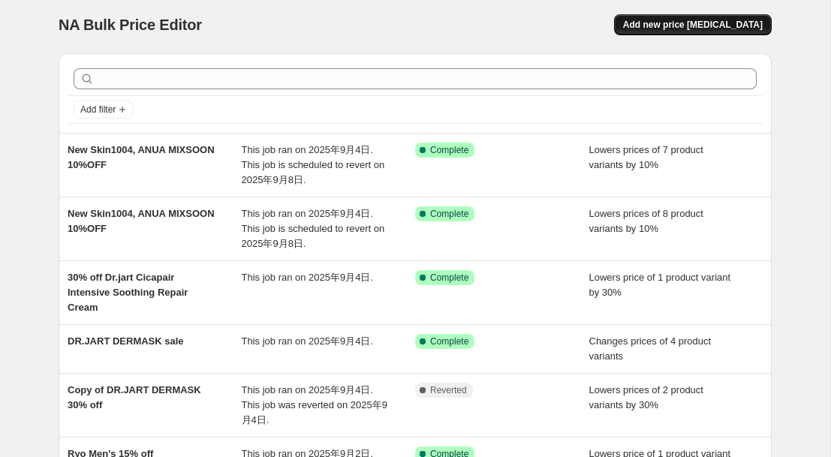
click at [679, 31] on button "Add new price [MEDICAL_DATA]" at bounding box center [693, 24] width 158 height 21
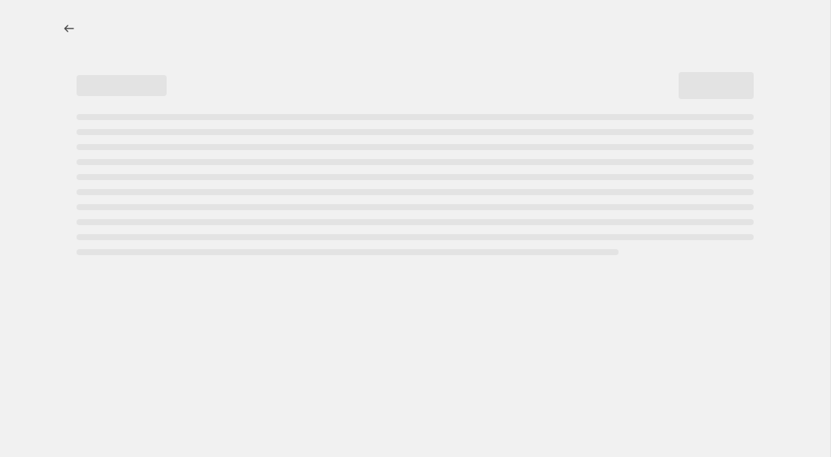
select select "percentage"
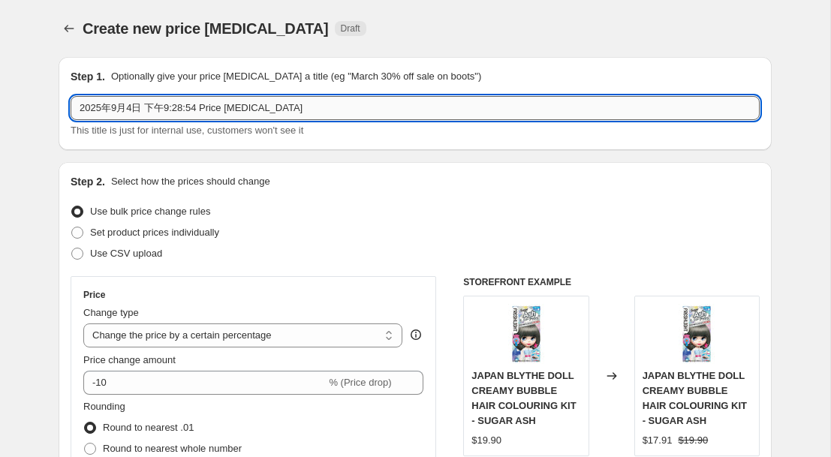
click at [254, 108] on input "2025年9月4日 下午9:28:54 Price [MEDICAL_DATA]" at bounding box center [415, 108] width 689 height 24
drag, startPoint x: 303, startPoint y: 109, endPoint x: 113, endPoint y: 107, distance: 190.7
paste input "New Arrival 15% off HAYEJIN"
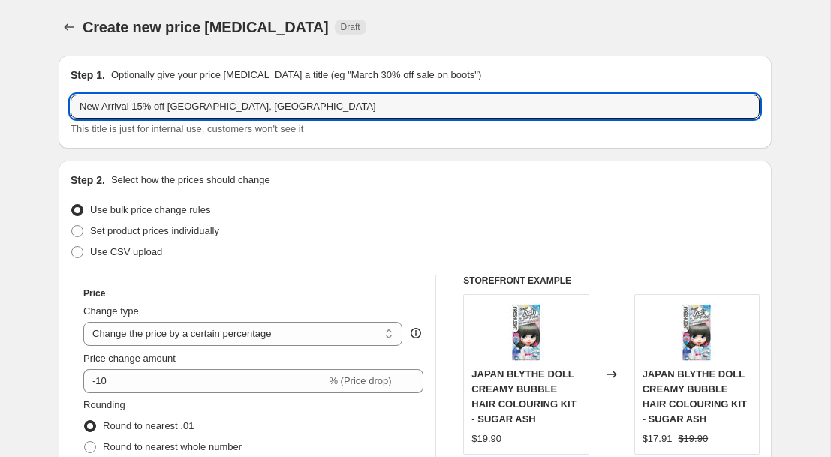
type input "New Arrival 15% off [GEOGRAPHIC_DATA], [GEOGRAPHIC_DATA]"
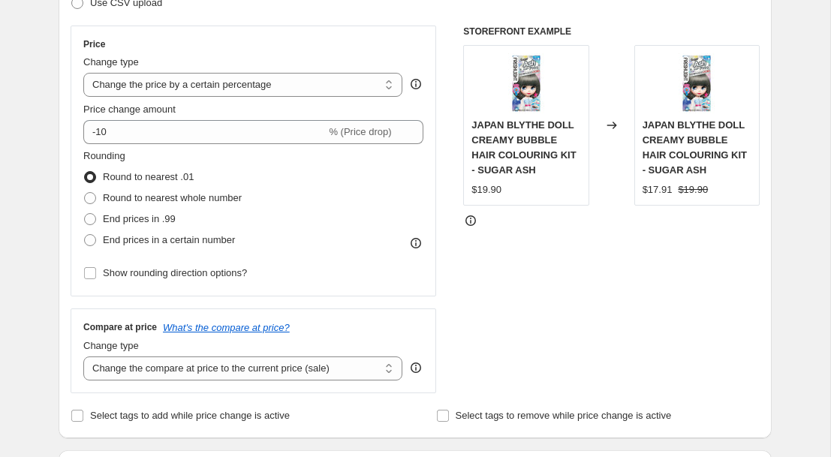
scroll to position [253, 0]
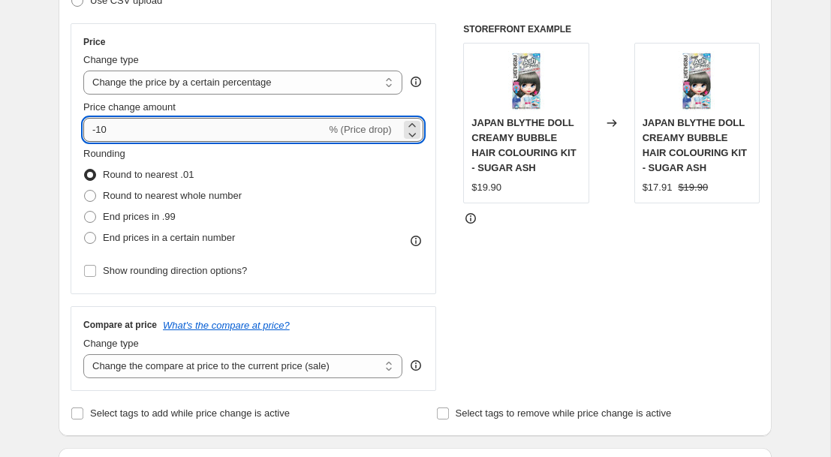
click at [204, 136] on input "-10" at bounding box center [204, 130] width 242 height 24
type input "-15"
click at [307, 204] on div "Rounding Round to nearest .01 Round to nearest whole number End prices in .99 E…" at bounding box center [253, 197] width 340 height 102
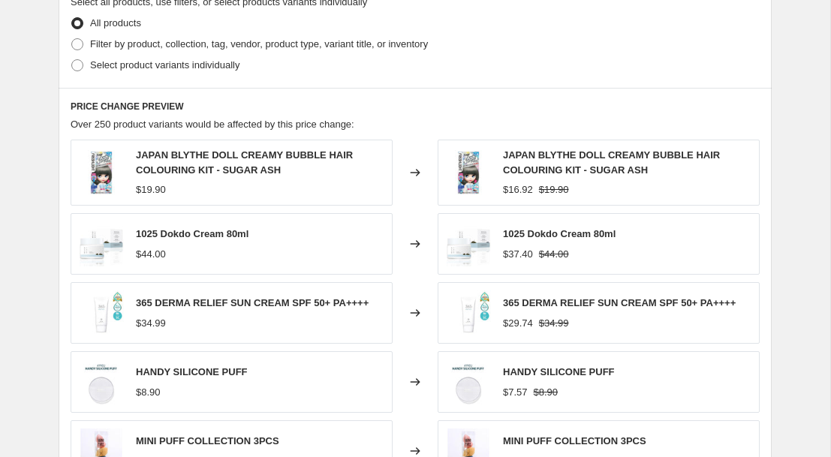
scroll to position [748, 0]
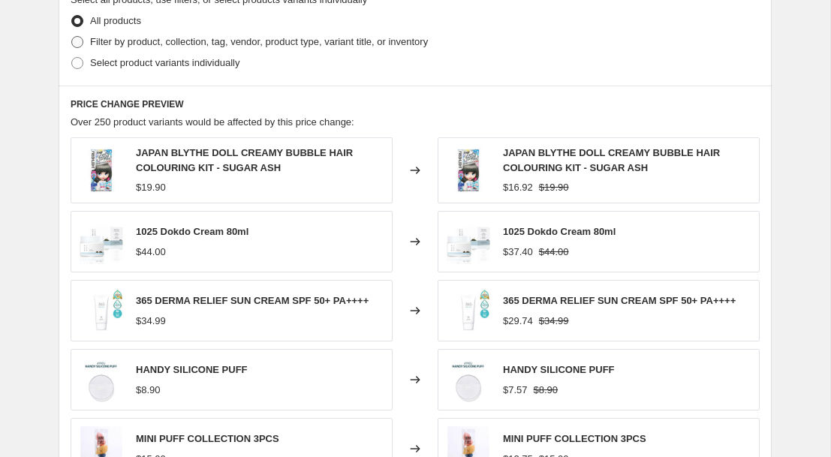
click at [75, 41] on span at bounding box center [77, 42] width 12 height 12
click at [72, 37] on input "Filter by product, collection, tag, vendor, product type, variant title, or inv…" at bounding box center [71, 36] width 1 height 1
radio input "true"
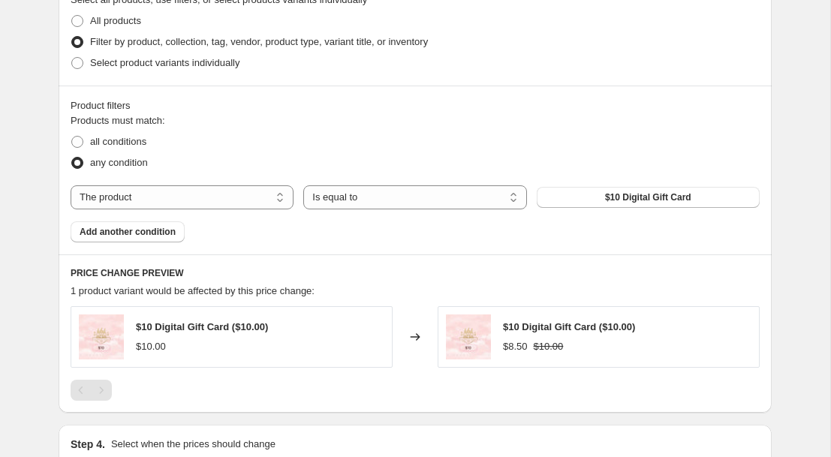
click at [607, 199] on span "$10 Digital Gift Card" at bounding box center [648, 197] width 86 height 12
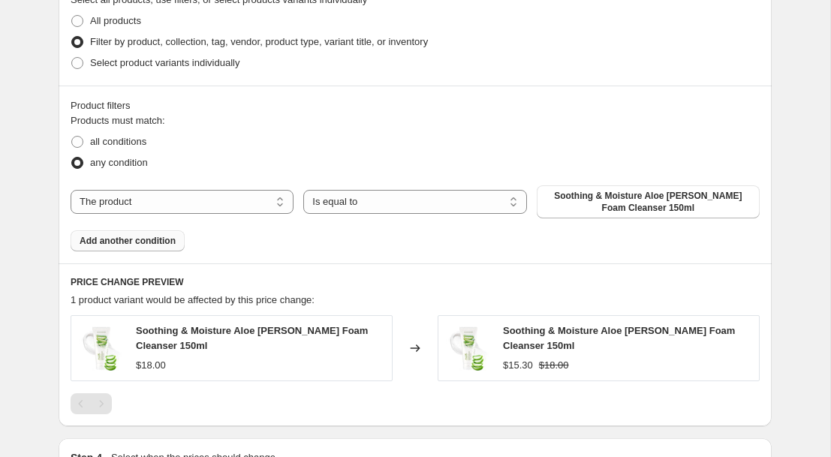
click at [165, 236] on span "Add another condition" at bounding box center [128, 241] width 96 height 12
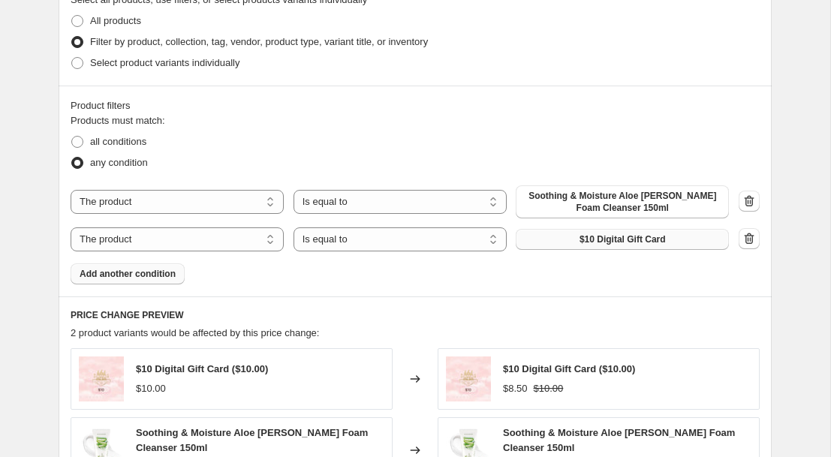
click at [562, 242] on button "$10 Digital Gift Card" at bounding box center [622, 239] width 213 height 21
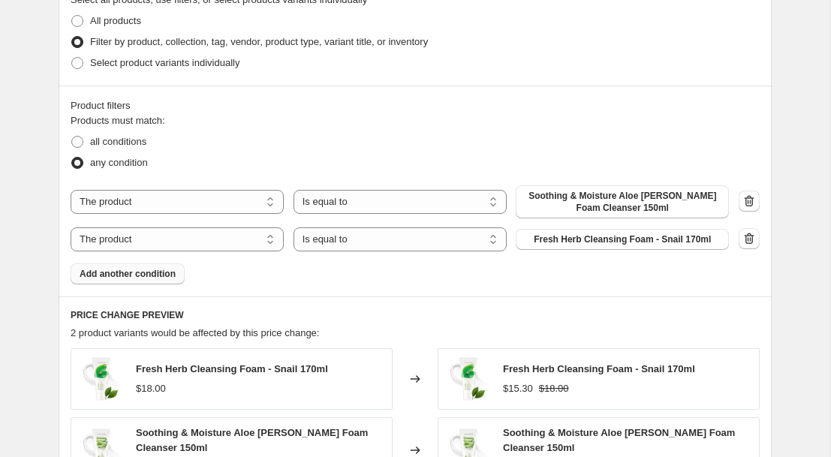
click at [156, 275] on span "Add another condition" at bounding box center [128, 274] width 96 height 12
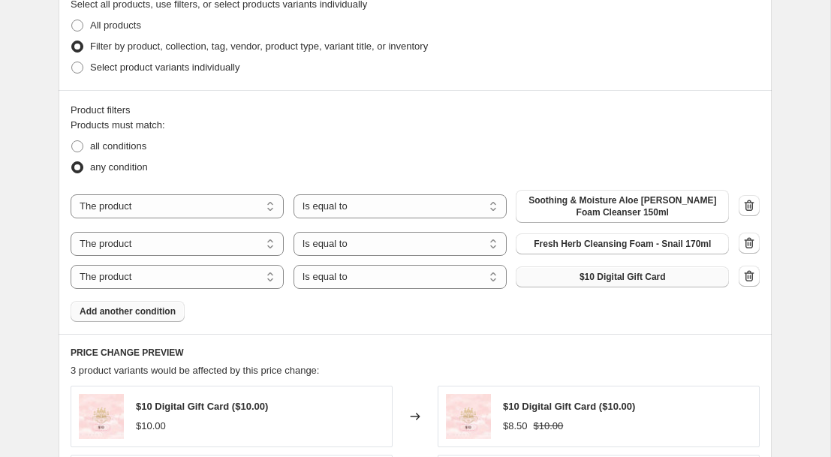
click at [574, 265] on div "The product The product's collection The product's tag The product's vendor The…" at bounding box center [400, 277] width 658 height 24
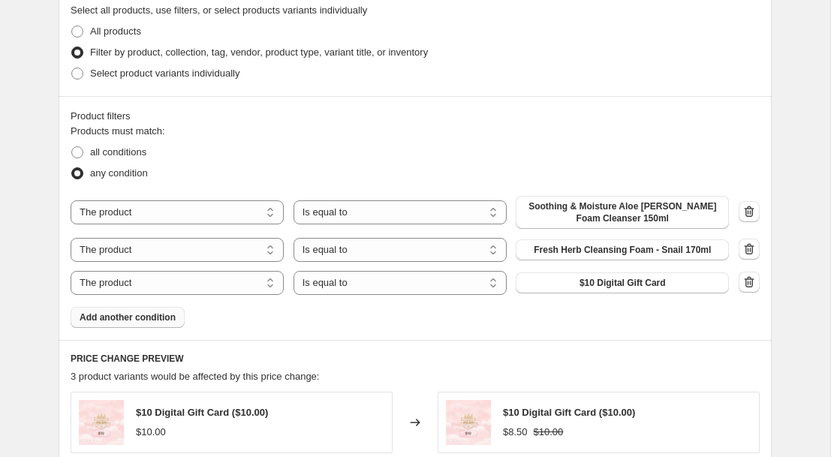
scroll to position [734, 0]
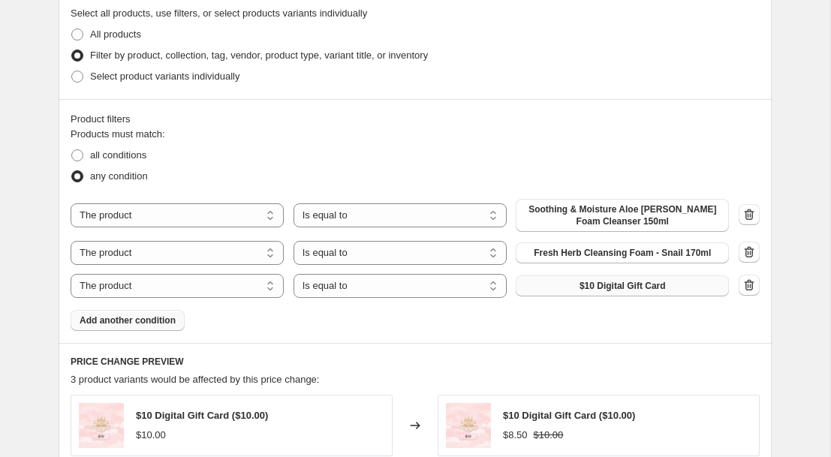
click at [595, 286] on span "$10 Digital Gift Card" at bounding box center [622, 286] width 86 height 12
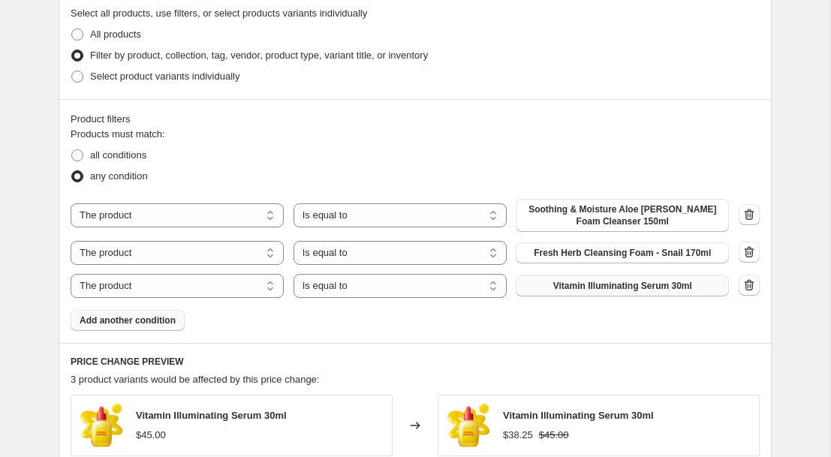
click at [145, 318] on span "Add another condition" at bounding box center [128, 321] width 96 height 12
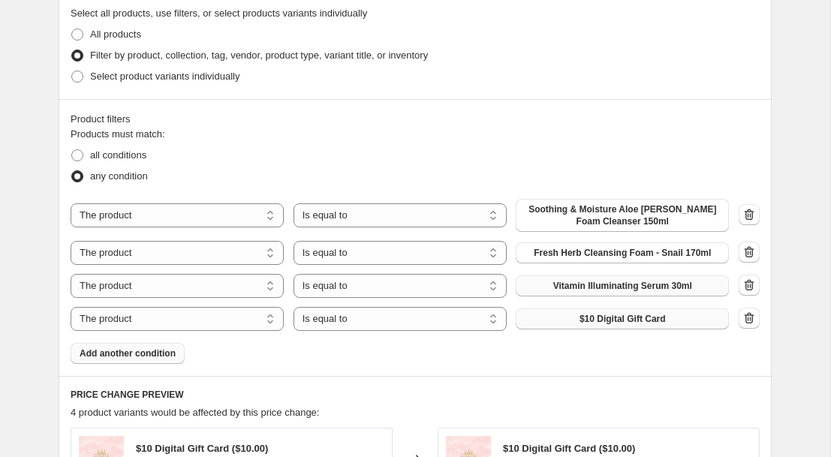
click at [551, 315] on button "$10 Digital Gift Card" at bounding box center [622, 319] width 213 height 21
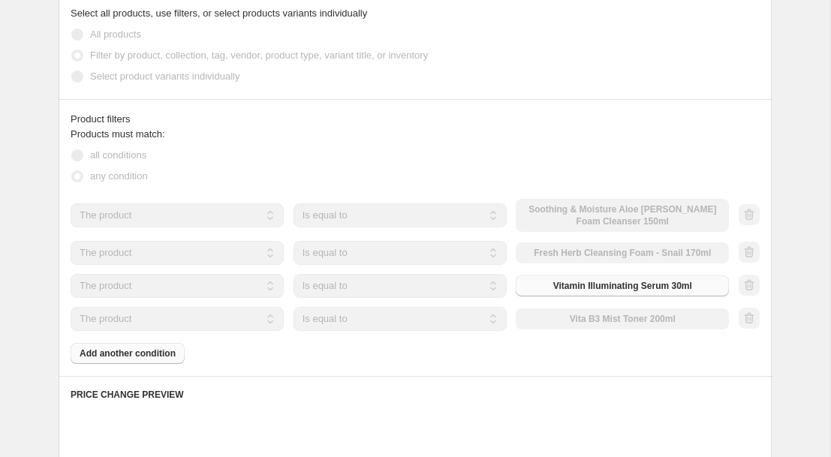
click at [168, 357] on div "Products must match: all conditions any condition The product The product's col…" at bounding box center [415, 245] width 689 height 237
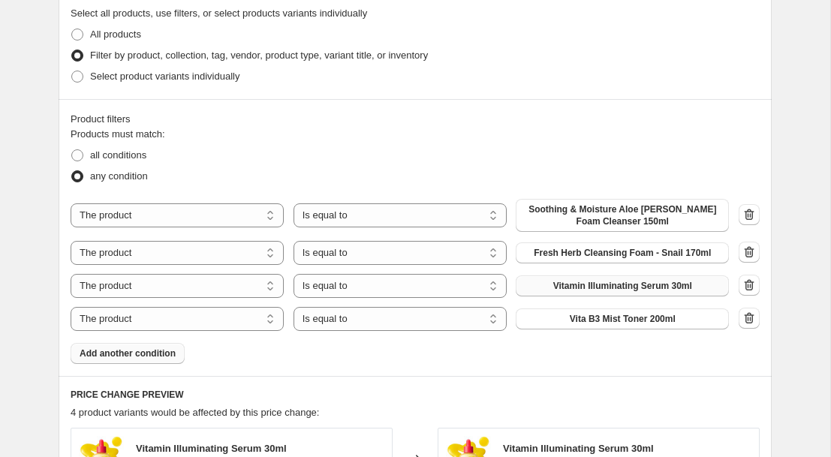
click at [145, 355] on span "Add another condition" at bounding box center [128, 354] width 96 height 12
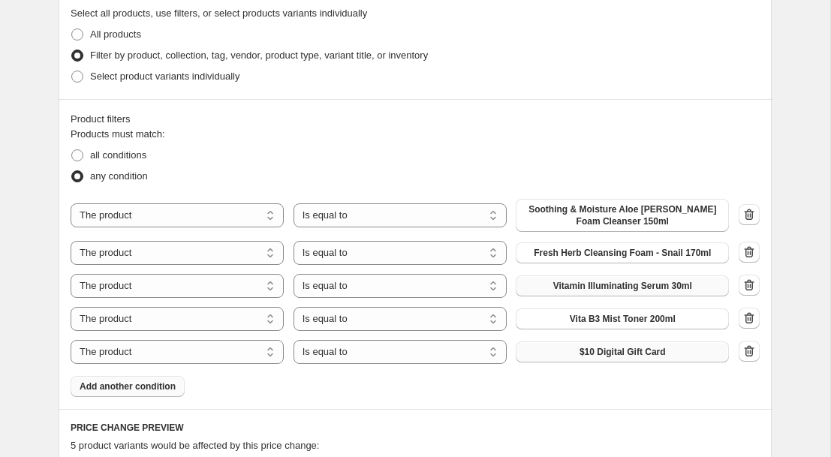
click at [558, 353] on button "$10 Digital Gift Card" at bounding box center [622, 352] width 213 height 21
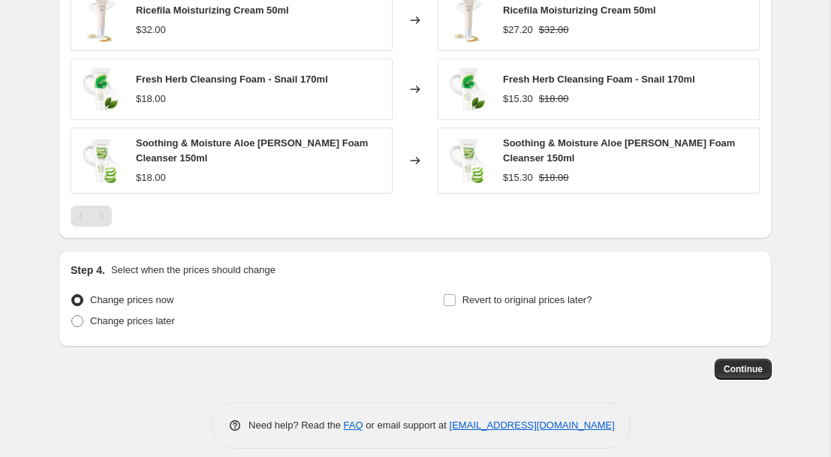
scroll to position [1358, 0]
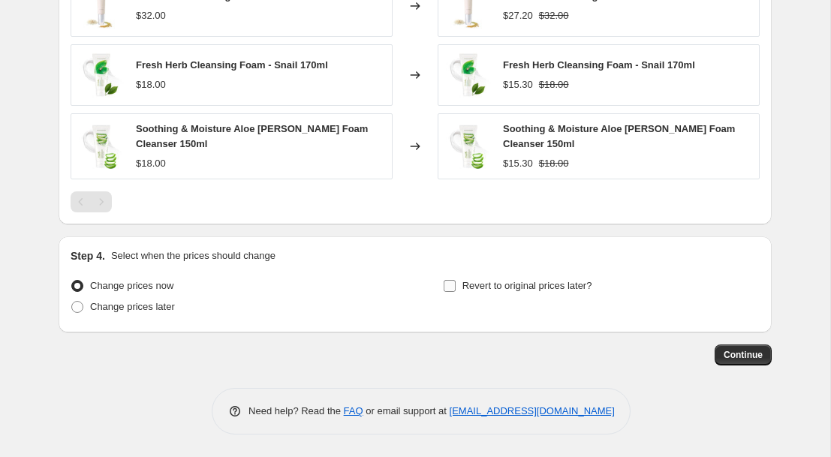
click at [453, 287] on input "Revert to original prices later?" at bounding box center [450, 286] width 12 height 12
checkbox input "true"
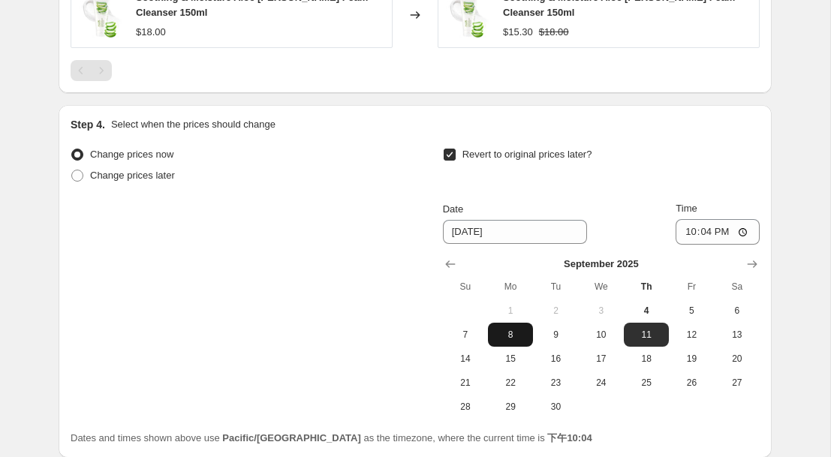
click at [523, 340] on span "8" at bounding box center [510, 335] width 33 height 12
type input "[DATE]"
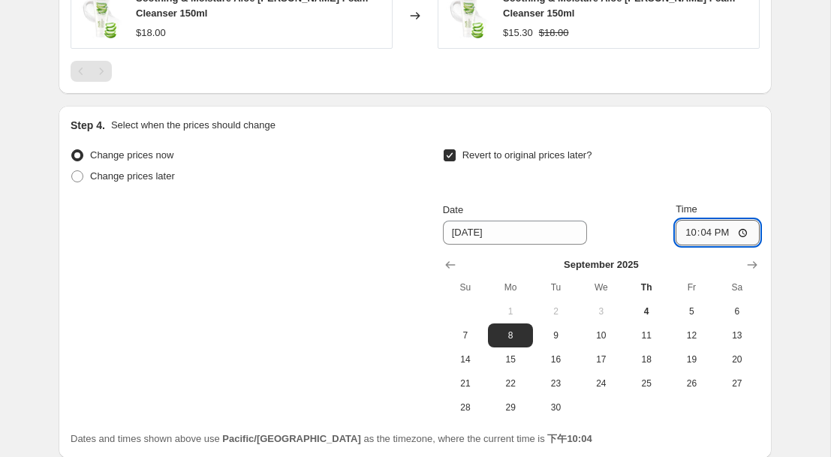
click at [706, 240] on input "22:04" at bounding box center [718, 233] width 84 height 26
click at [735, 234] on input "22:04" at bounding box center [718, 233] width 84 height 26
click at [744, 232] on input "22:04" at bounding box center [718, 233] width 84 height 26
type input "23:59"
click at [739, 183] on div "Revert to original prices later?" at bounding box center [601, 167] width 317 height 45
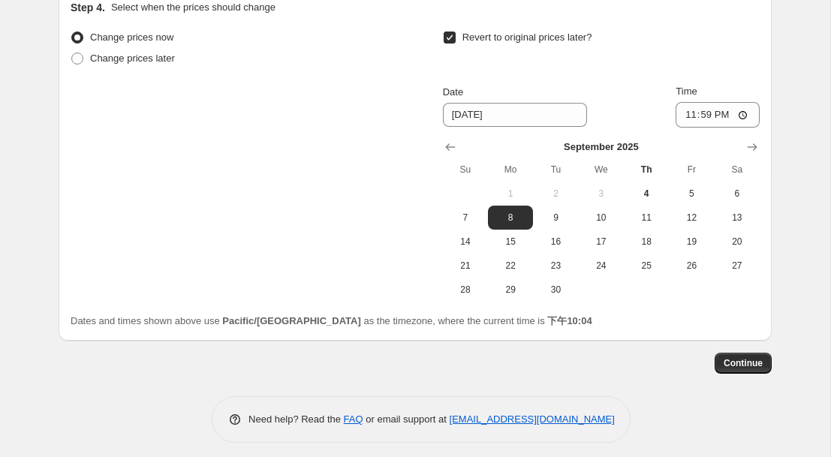
scroll to position [1615, 0]
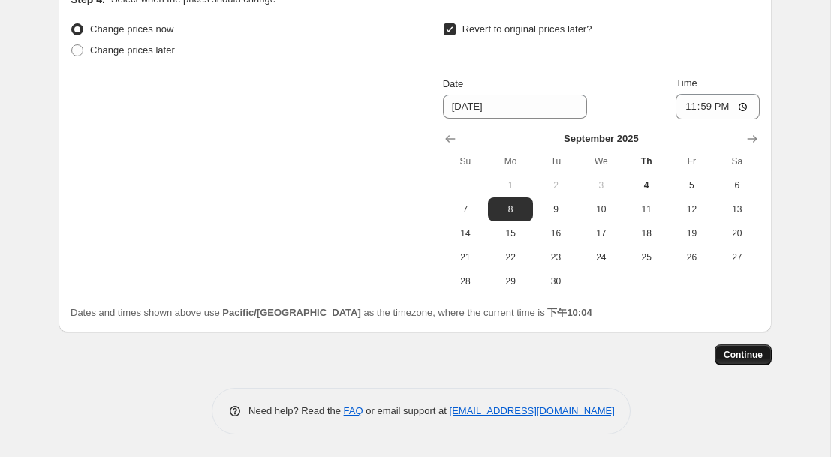
click at [732, 353] on span "Continue" at bounding box center [743, 355] width 39 height 12
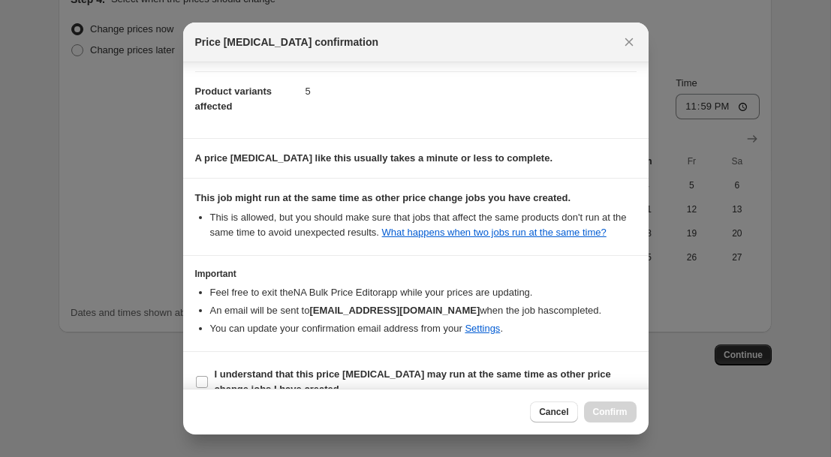
scroll to position [205, 0]
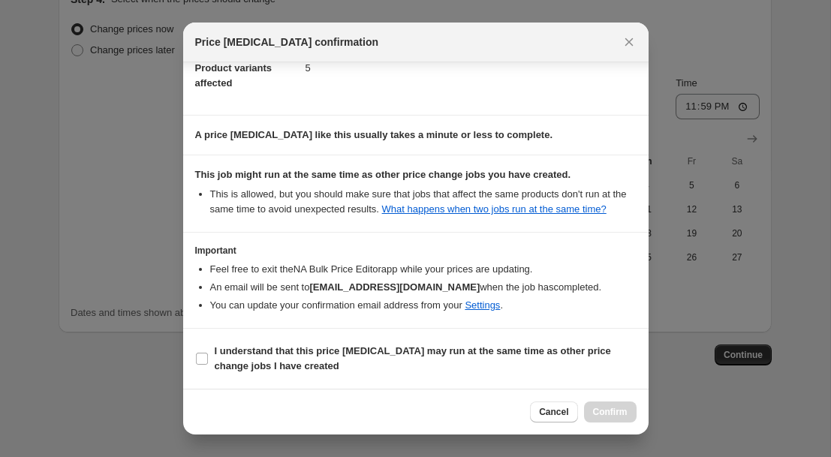
drag, startPoint x: 200, startPoint y: 361, endPoint x: 370, endPoint y: 336, distance: 172.2
click at [200, 360] on input "I understand that this price [MEDICAL_DATA] may run at the same time as other p…" at bounding box center [202, 359] width 12 height 12
checkbox input "true"
click at [601, 411] on span "Confirm" at bounding box center [610, 412] width 35 height 12
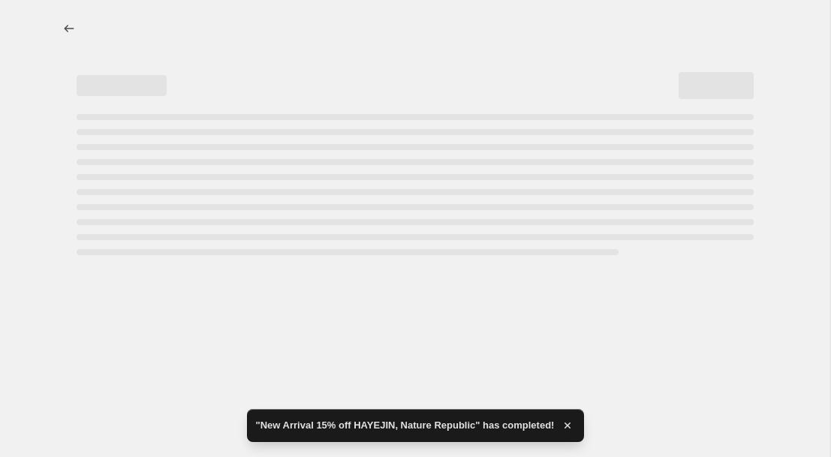
select select "percentage"
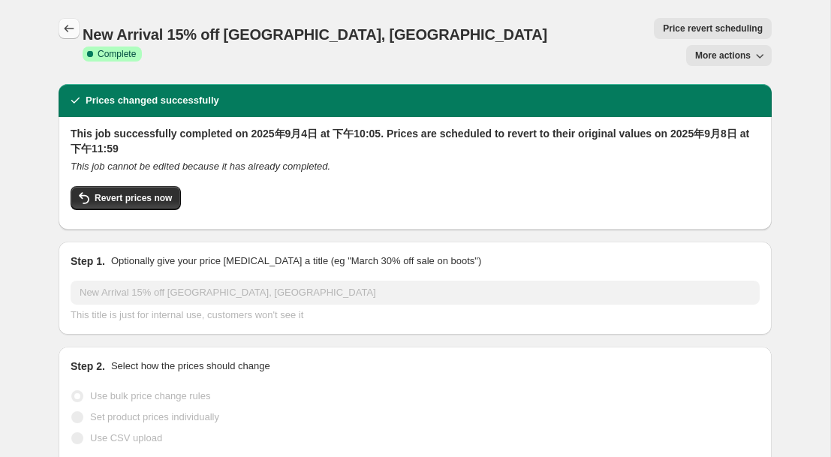
click at [68, 26] on icon "Price change jobs" at bounding box center [69, 28] width 15 height 15
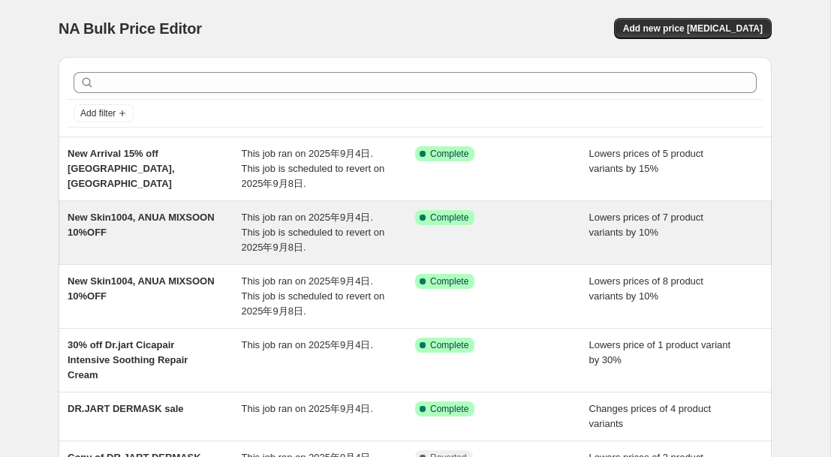
click at [278, 228] on span "This job ran on 2025年9月4日. This job is scheduled to revert on 2025年9月8日." at bounding box center [313, 232] width 143 height 41
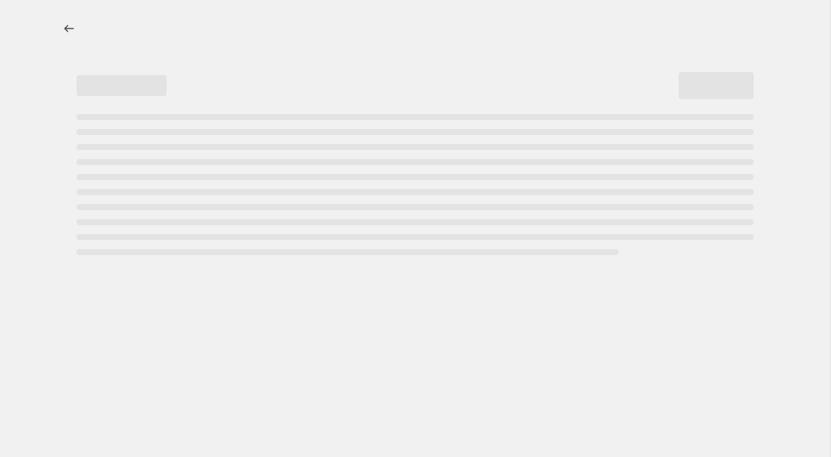
select select "percentage"
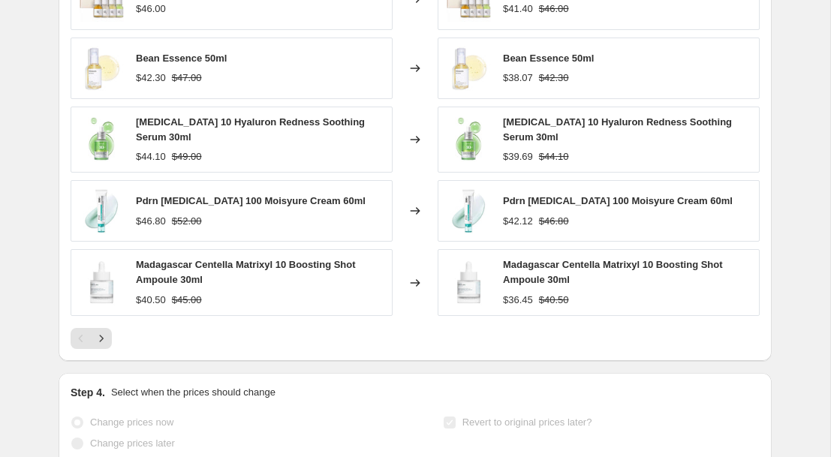
scroll to position [1508, 0]
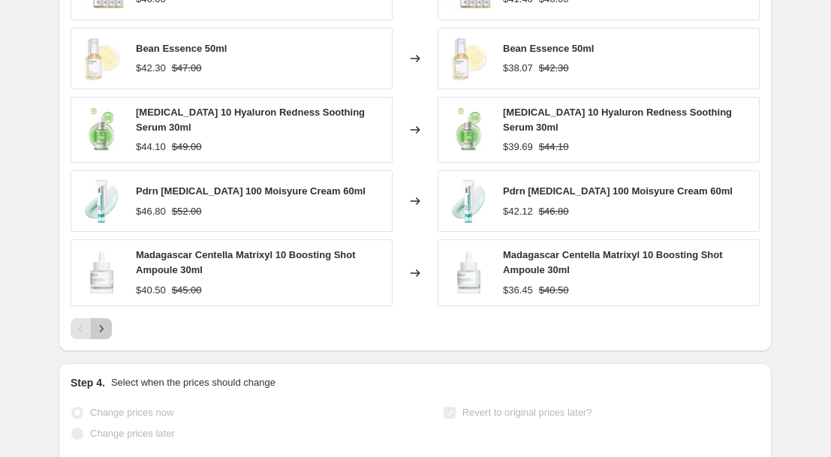
click at [98, 328] on icon "Next" at bounding box center [101, 328] width 15 height 15
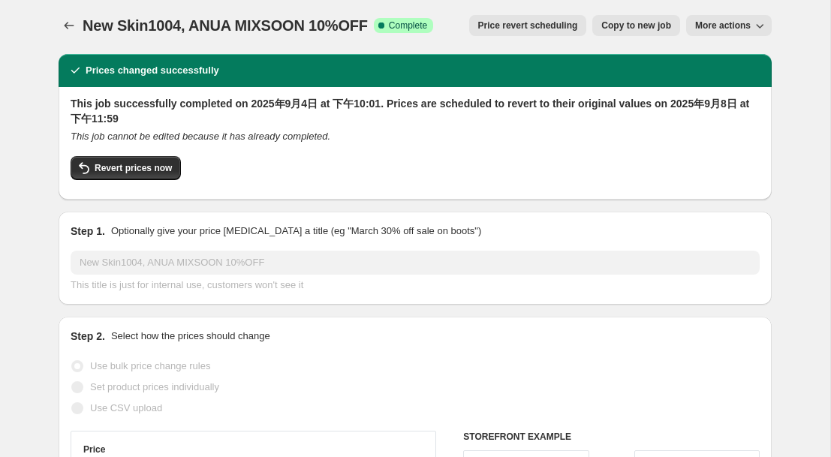
scroll to position [0, 0]
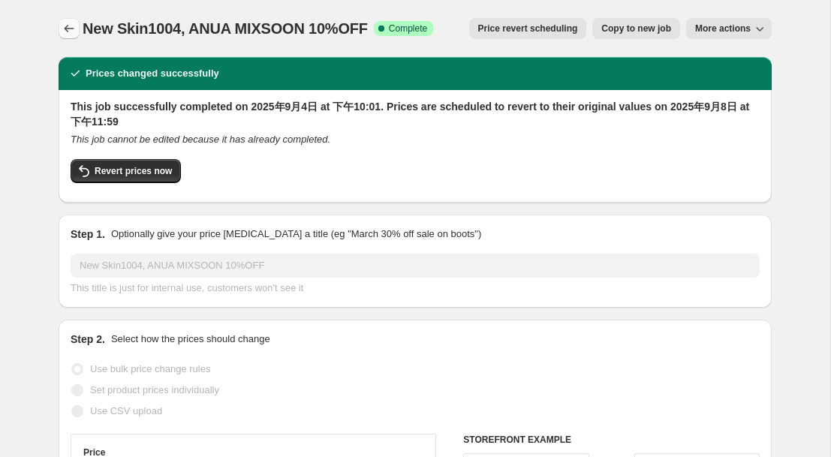
click at [70, 29] on icon "Price change jobs" at bounding box center [69, 28] width 15 height 15
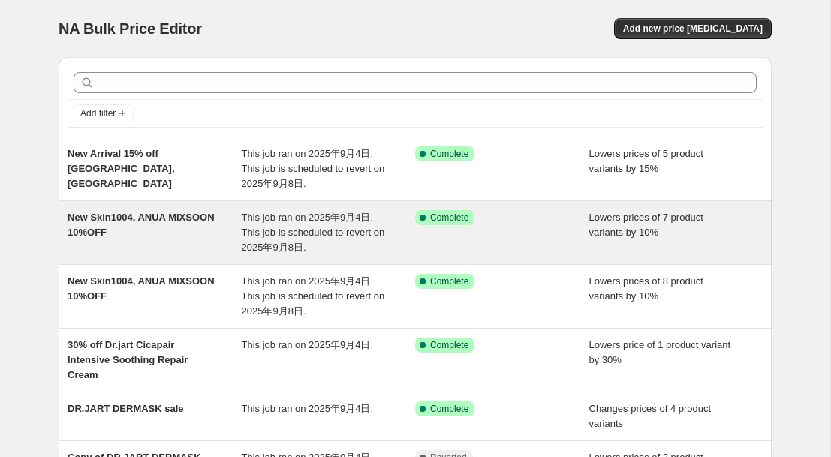
click at [136, 215] on span "New Skin1004, ANUA MIXSOON 10%OFF" at bounding box center [141, 225] width 147 height 26
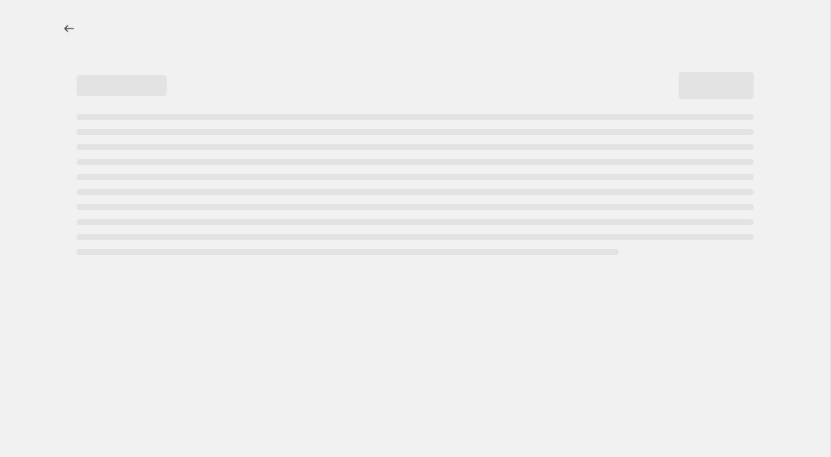
select select "percentage"
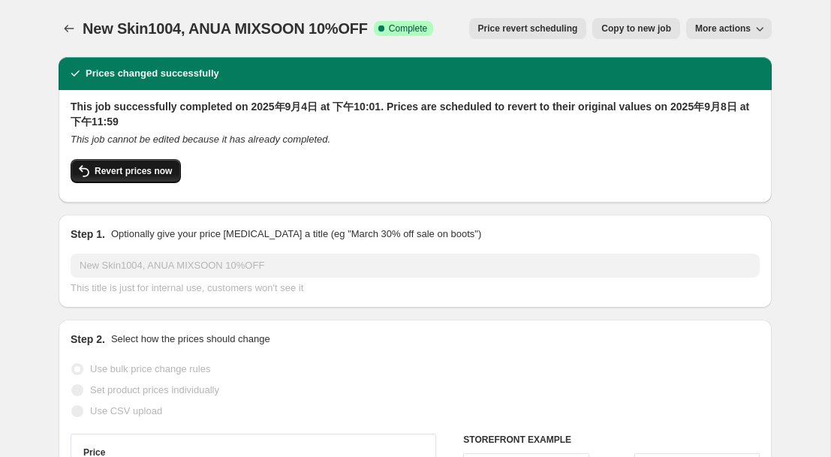
click at [161, 167] on span "Revert prices now" at bounding box center [133, 171] width 77 height 12
checkbox input "false"
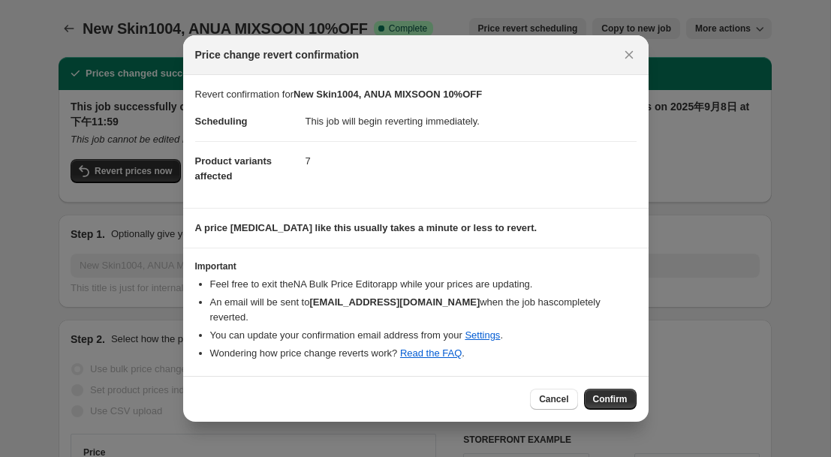
click at [607, 393] on span "Confirm" at bounding box center [610, 399] width 35 height 12
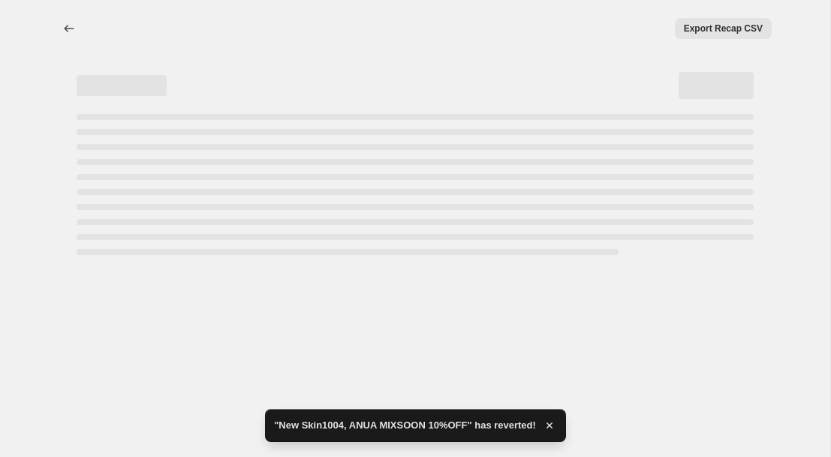
select select "percentage"
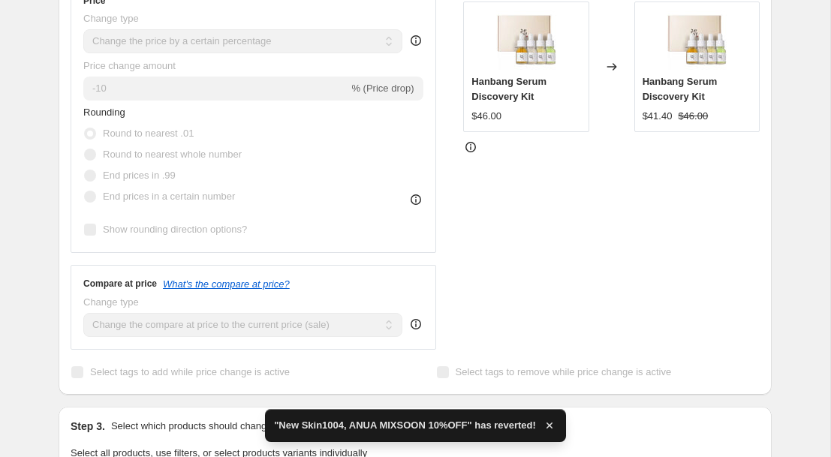
checkbox input "true"
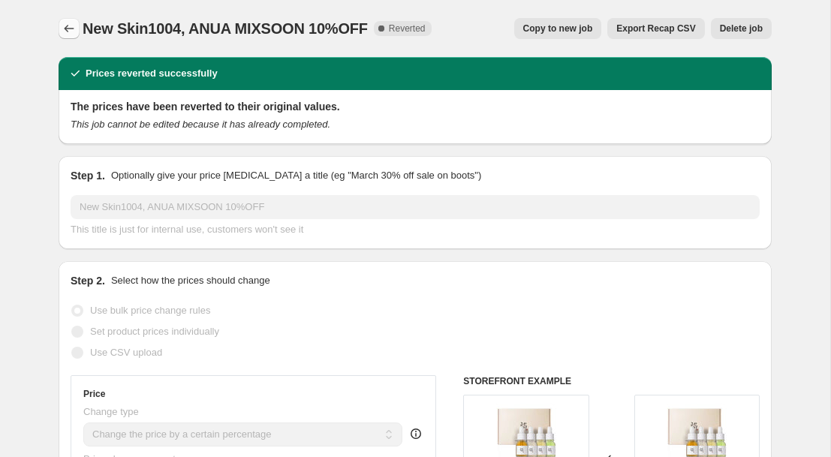
click at [68, 30] on icon "Price change jobs" at bounding box center [69, 28] width 15 height 15
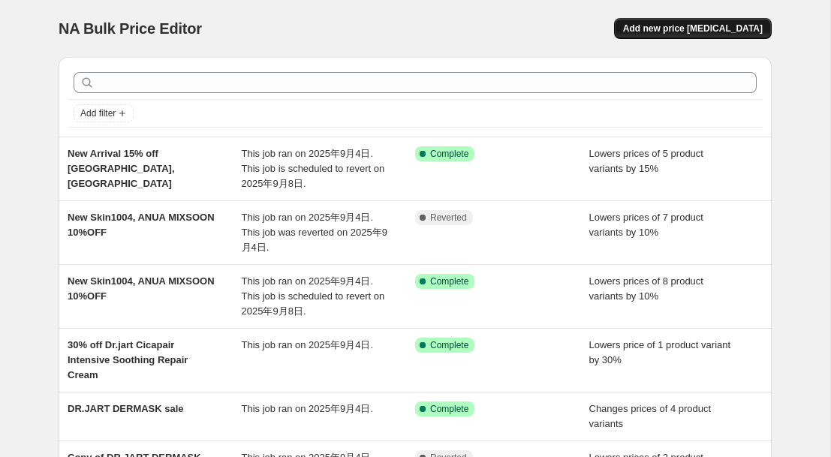
click at [682, 27] on span "Add new price [MEDICAL_DATA]" at bounding box center [693, 29] width 140 height 12
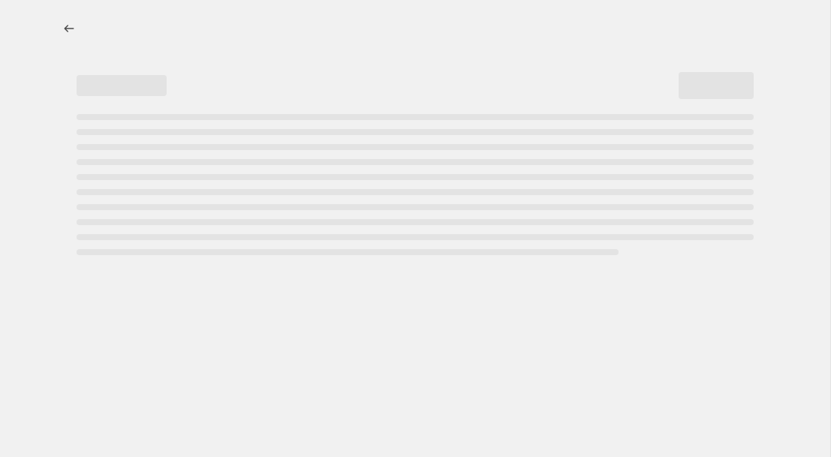
select select "percentage"
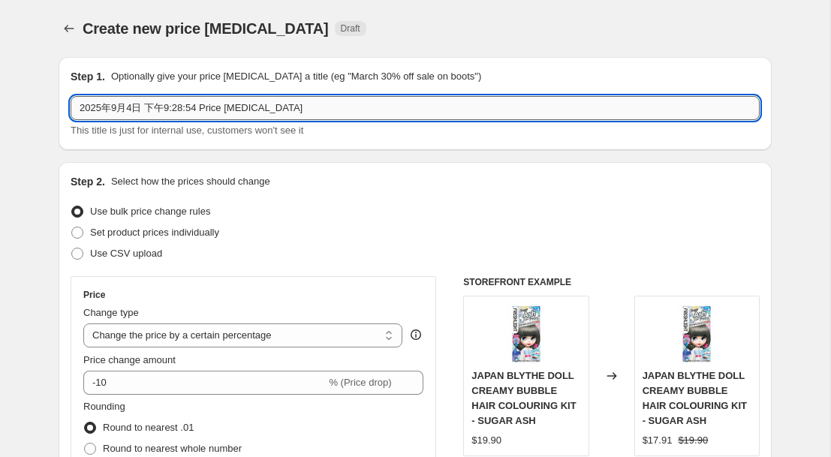
drag, startPoint x: 322, startPoint y: 111, endPoint x: 98, endPoint y: 98, distance: 224.8
click at [98, 98] on input "2025年9月4日 下午9:28:54 Price [MEDICAL_DATA]" at bounding box center [415, 108] width 689 height 24
paste input "Hanbang Serum Discovery Kit"
click at [259, 110] on input "Hanbang Serum Discovery Kit" at bounding box center [415, 108] width 689 height 24
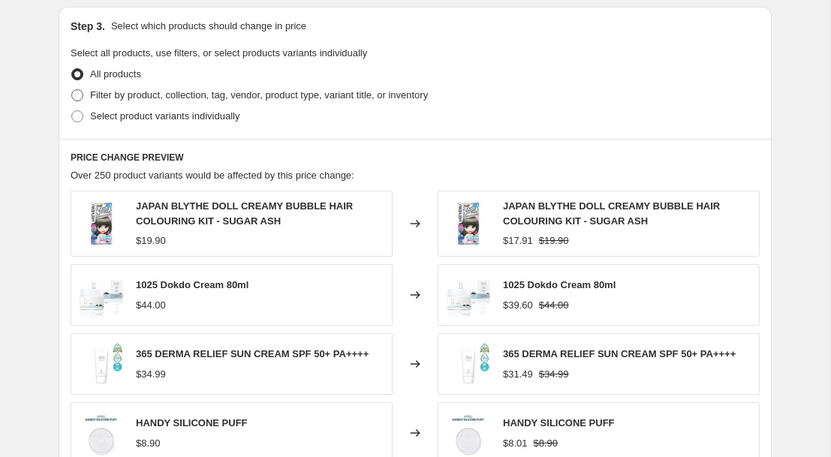
type input "Hanbang Serum Discovery Kit 10% off"
click at [83, 95] on span at bounding box center [78, 96] width 14 height 14
click at [72, 90] on input "Filter by product, collection, tag, vendor, product type, variant title, or inv…" at bounding box center [71, 89] width 1 height 1
radio input "true"
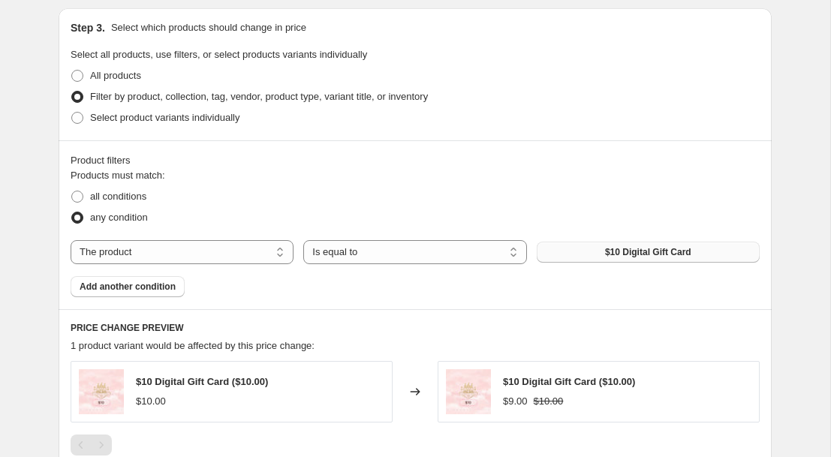
click at [584, 253] on button "$10 Digital Gift Card" at bounding box center [648, 252] width 223 height 21
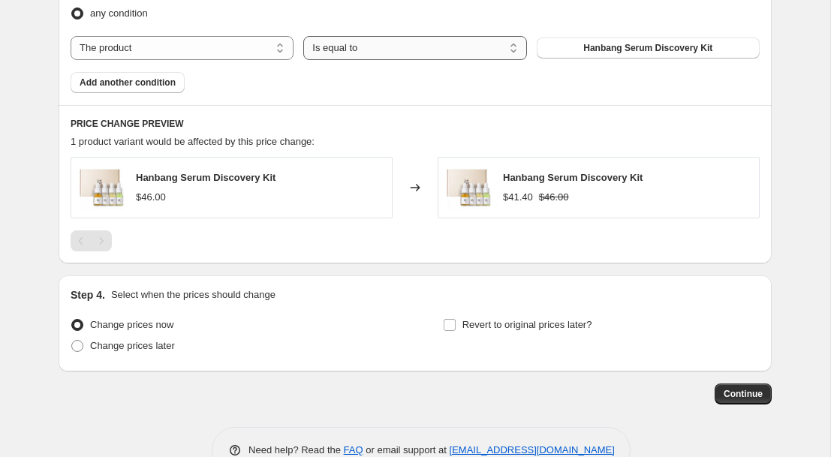
scroll to position [936, 0]
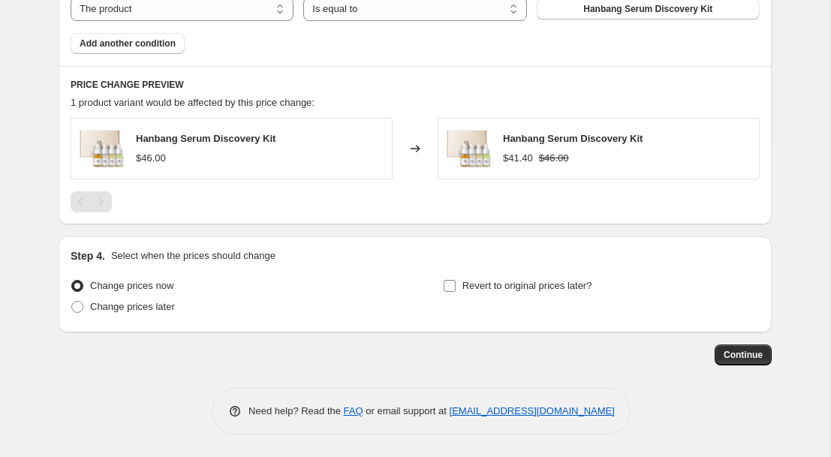
click at [449, 289] on input "Revert to original prices later?" at bounding box center [450, 286] width 12 height 12
checkbox input "true"
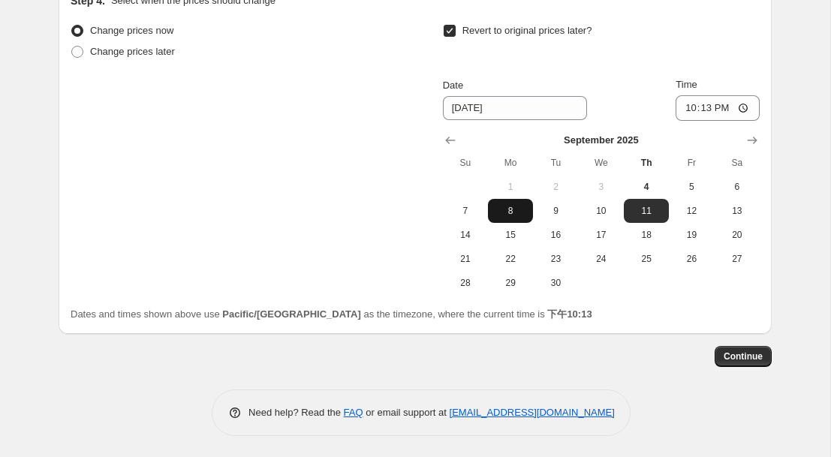
scroll to position [1193, 0]
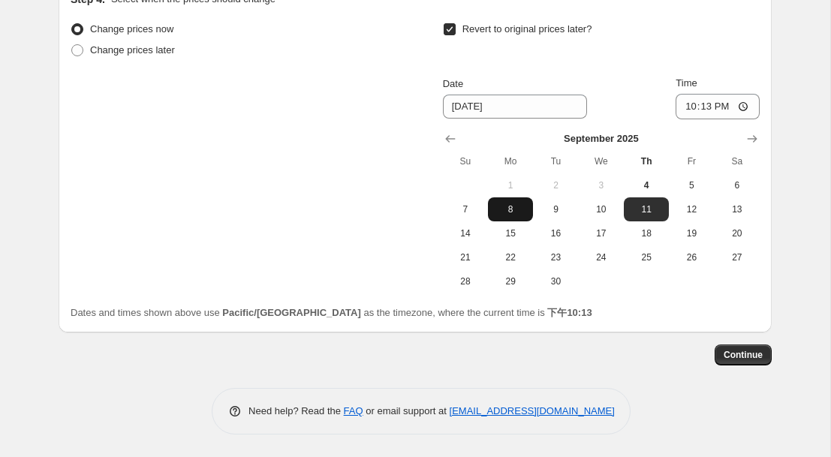
click at [512, 211] on span "8" at bounding box center [510, 209] width 33 height 12
type input "[DATE]"
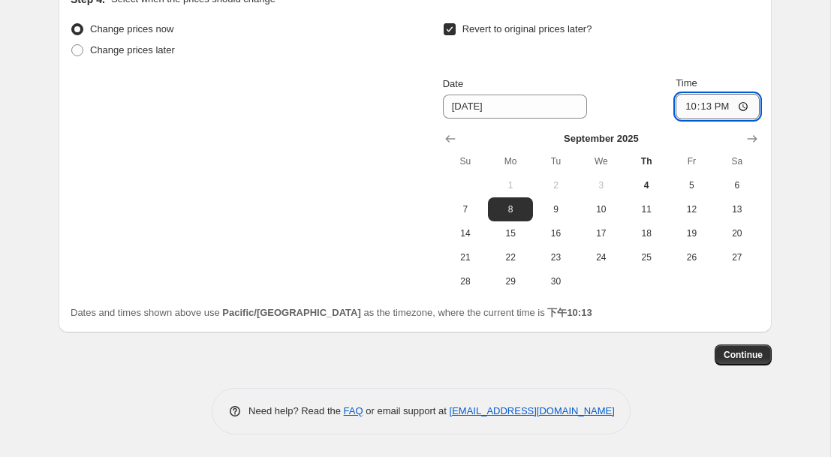
click at [713, 108] on input "22:13" at bounding box center [718, 107] width 84 height 26
click at [744, 108] on input "22:13" at bounding box center [718, 107] width 84 height 26
click at [745, 107] on input "22:13" at bounding box center [718, 108] width 84 height 26
type input "23:59"
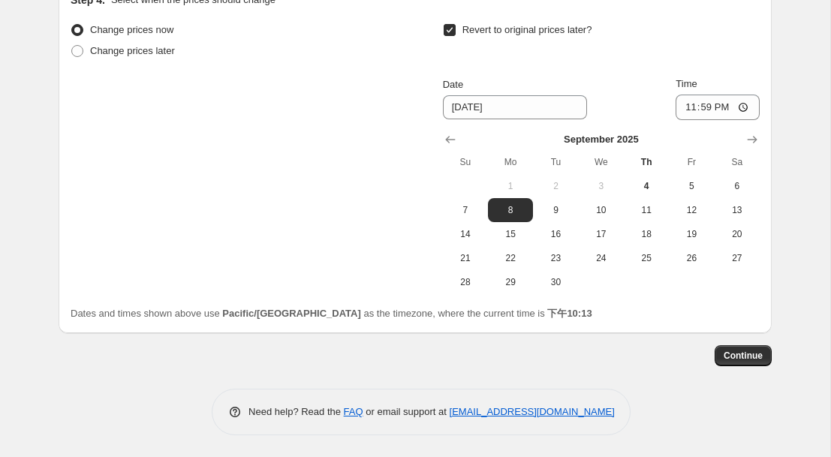
click at [737, 351] on span "Continue" at bounding box center [743, 355] width 39 height 12
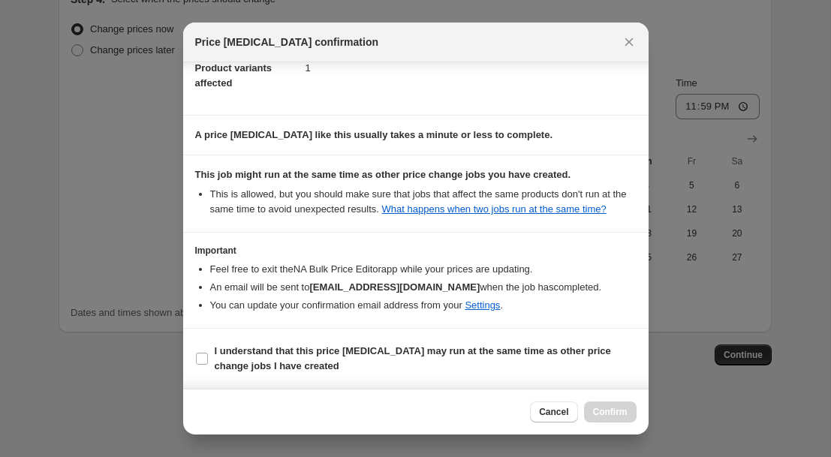
scroll to position [205, 0]
click at [209, 360] on label "I understand that this price [MEDICAL_DATA] may run at the same time as other p…" at bounding box center [415, 359] width 441 height 36
click at [208, 360] on input "I understand that this price [MEDICAL_DATA] may run at the same time as other p…" at bounding box center [202, 359] width 12 height 12
checkbox input "true"
click at [605, 407] on span "Confirm" at bounding box center [610, 412] width 35 height 12
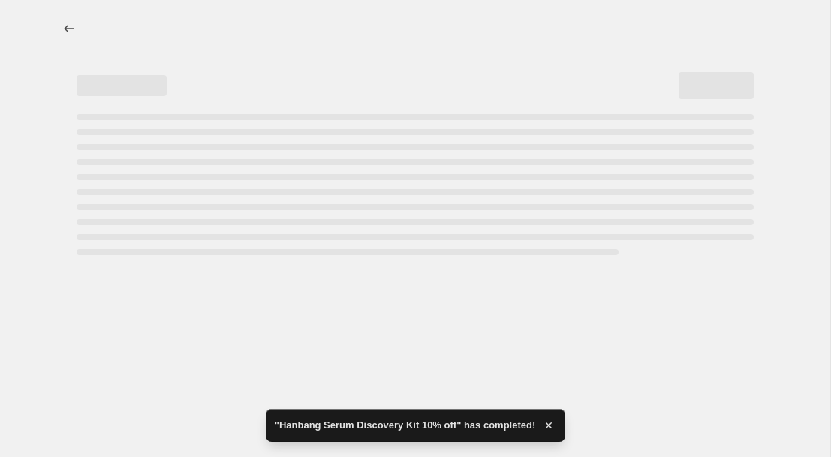
select select "percentage"
